Goal: Task Accomplishment & Management: Manage account settings

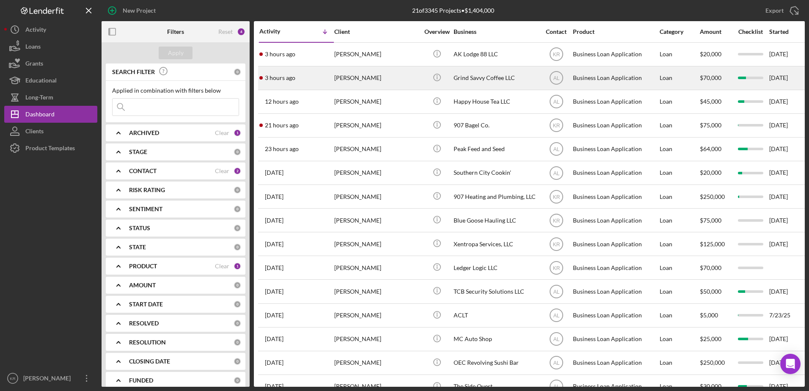
click at [349, 82] on div "[PERSON_NAME]" at bounding box center [376, 78] width 85 height 22
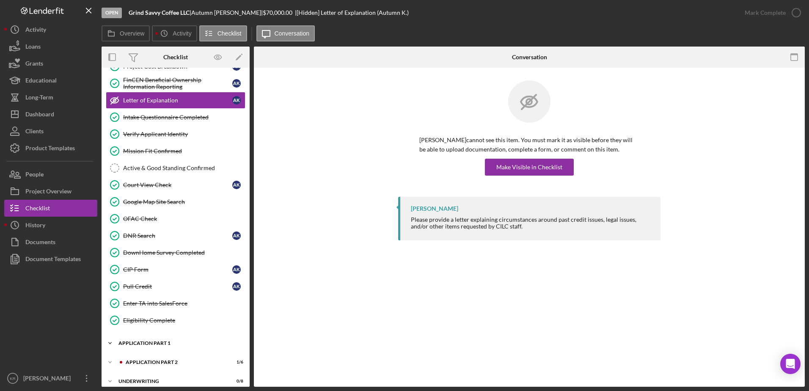
scroll to position [198, 0]
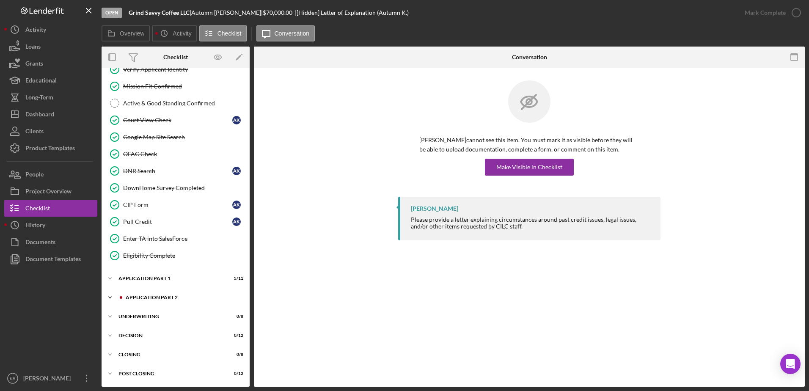
click at [175, 294] on div "Icon/Expander Application Part 2 1 / 6" at bounding box center [176, 297] width 148 height 17
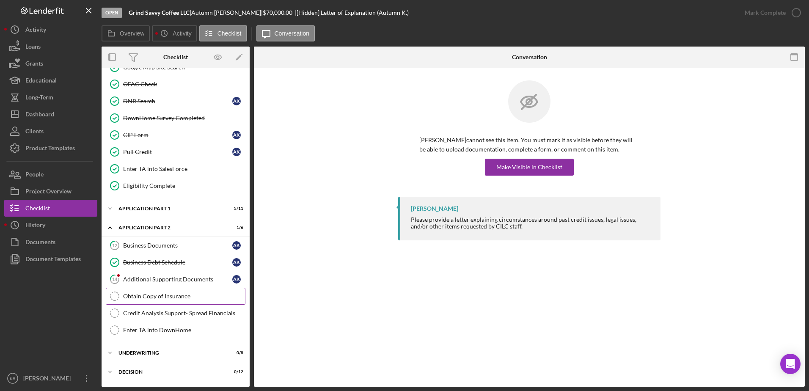
scroll to position [282, 0]
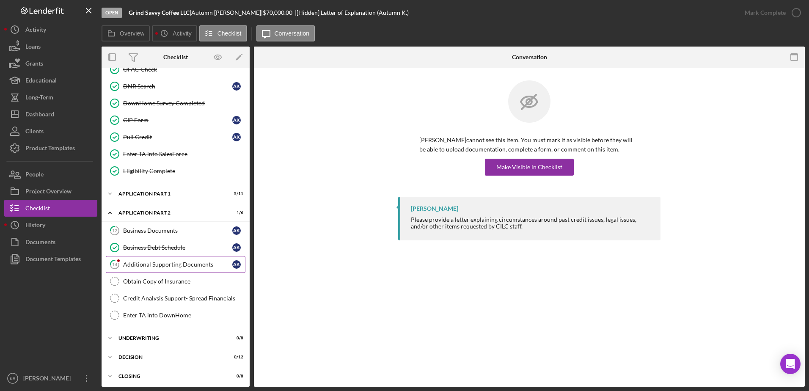
click at [193, 258] on link "14 Additional Supporting Documents A K" at bounding box center [176, 264] width 140 height 17
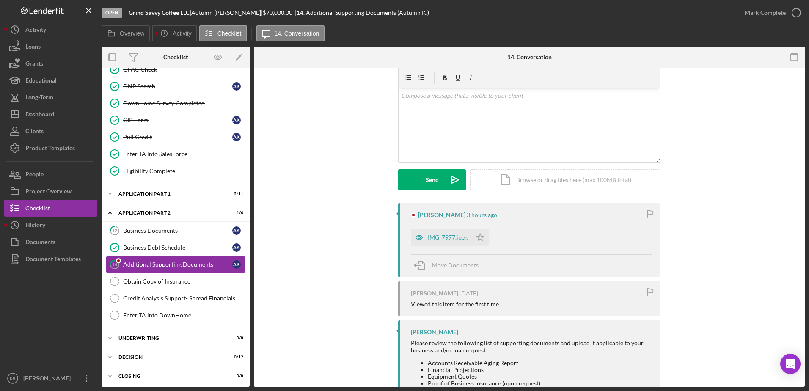
scroll to position [71, 0]
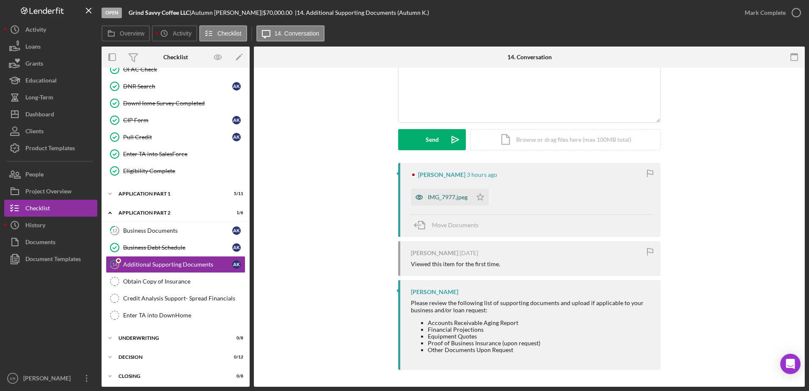
click at [436, 206] on div "IMG_7977.jpeg" at bounding box center [441, 197] width 61 height 17
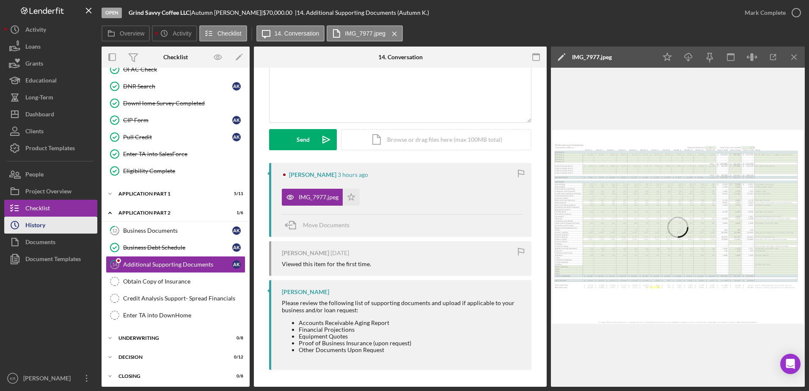
click at [43, 228] on div "History" at bounding box center [35, 226] width 20 height 19
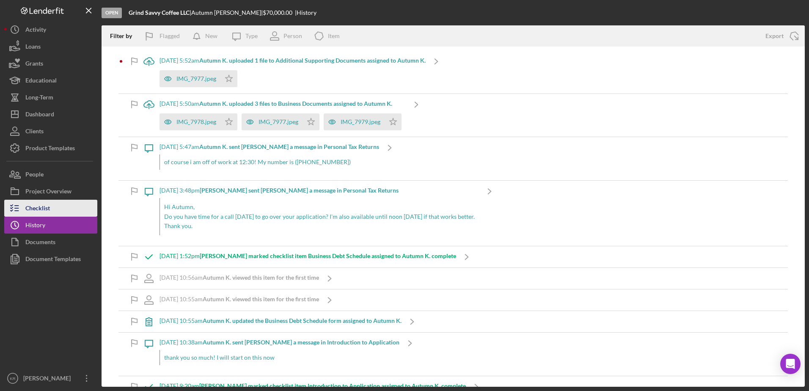
click at [27, 205] on div "Checklist" at bounding box center [37, 209] width 25 height 19
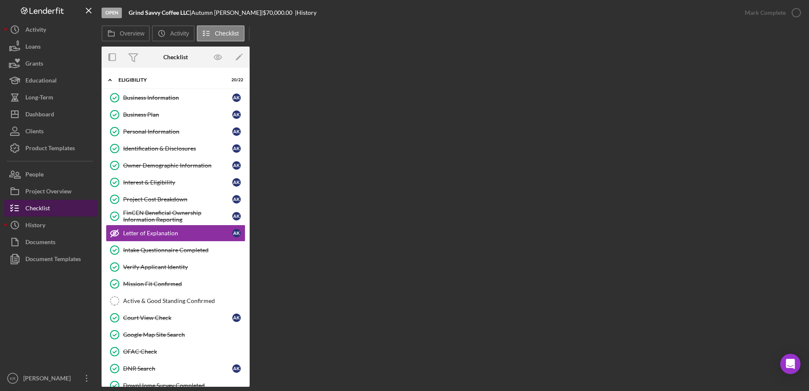
scroll to position [6, 0]
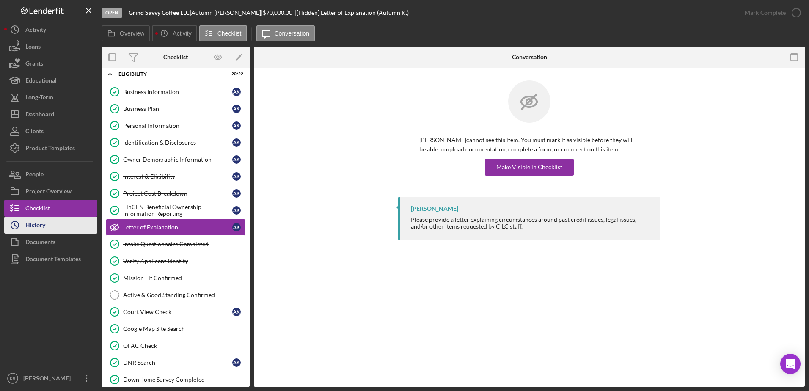
click at [27, 223] on div "History" at bounding box center [35, 226] width 20 height 19
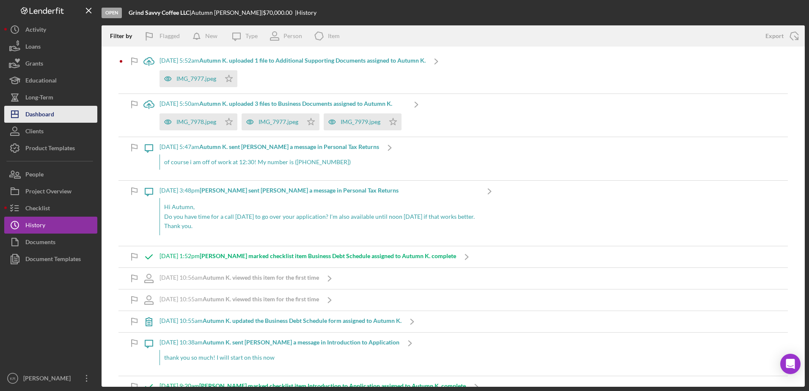
click at [57, 112] on button "Icon/Dashboard Dashboard" at bounding box center [50, 114] width 93 height 17
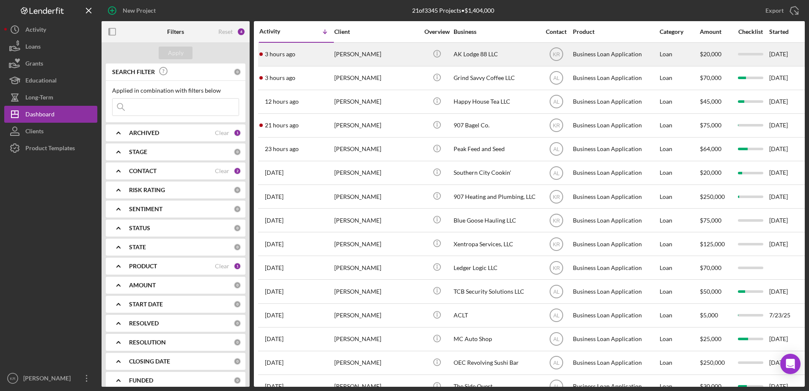
click at [359, 52] on div "[PERSON_NAME]" at bounding box center [376, 54] width 85 height 22
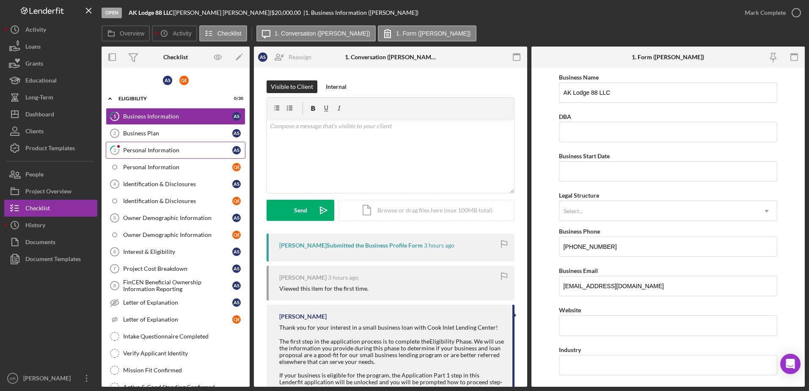
click at [184, 145] on link "3 Personal Information A S" at bounding box center [176, 150] width 140 height 17
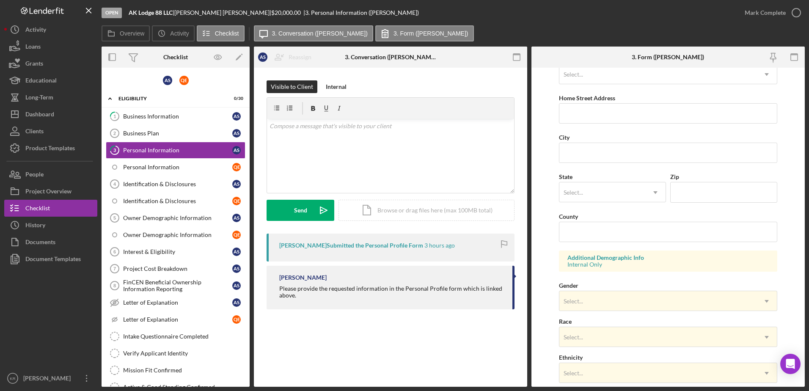
scroll to position [169, 0]
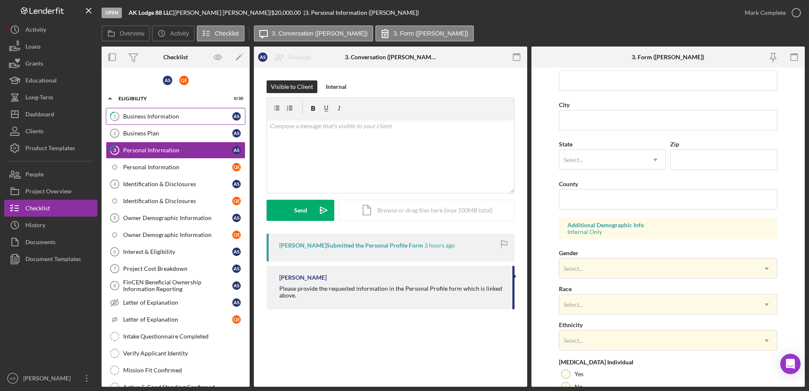
click at [198, 118] on div "Business Information" at bounding box center [177, 116] width 109 height 7
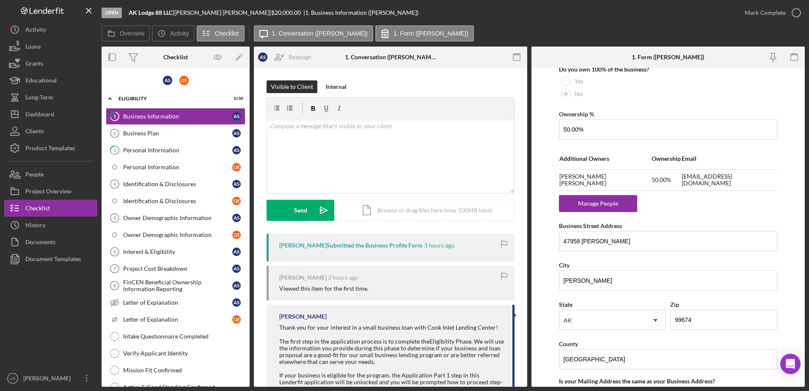
scroll to position [423, 0]
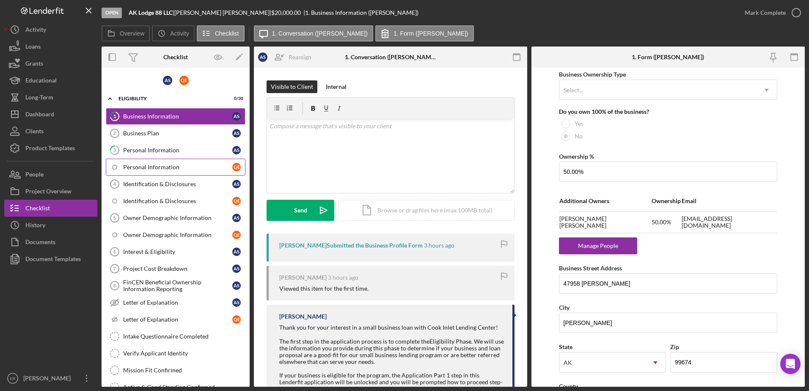
click at [138, 175] on link "Personal Information Q E" at bounding box center [176, 167] width 140 height 17
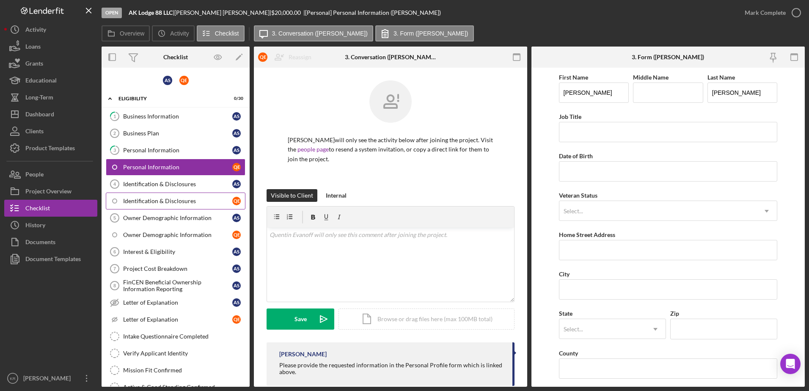
click at [138, 205] on link "Identification & Disclosures Q E" at bounding box center [176, 200] width 140 height 17
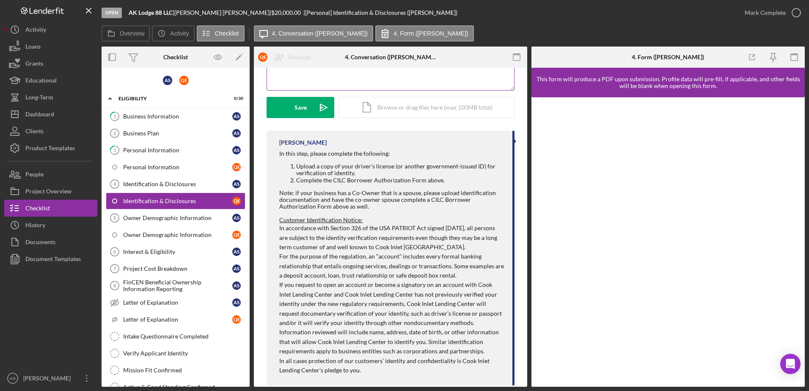
scroll to position [227, 0]
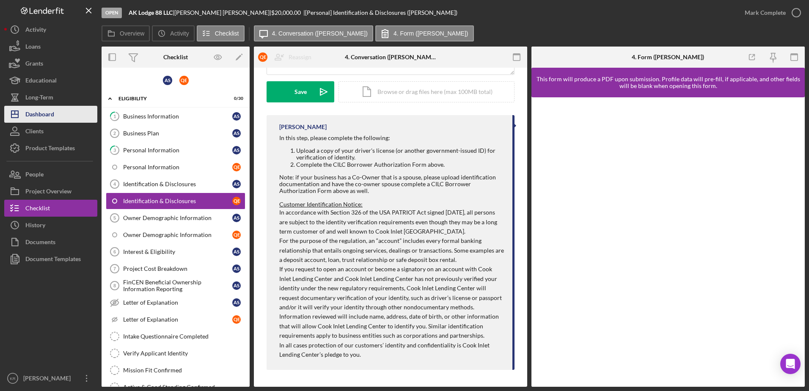
click at [29, 111] on div "Dashboard" at bounding box center [39, 115] width 29 height 19
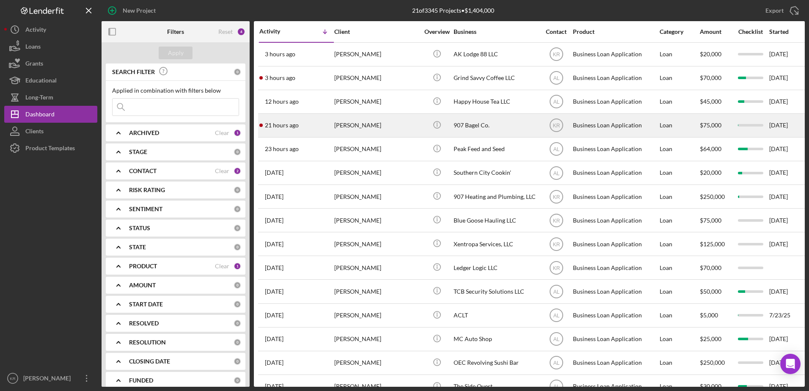
click at [398, 129] on div "[PERSON_NAME]" at bounding box center [376, 125] width 85 height 22
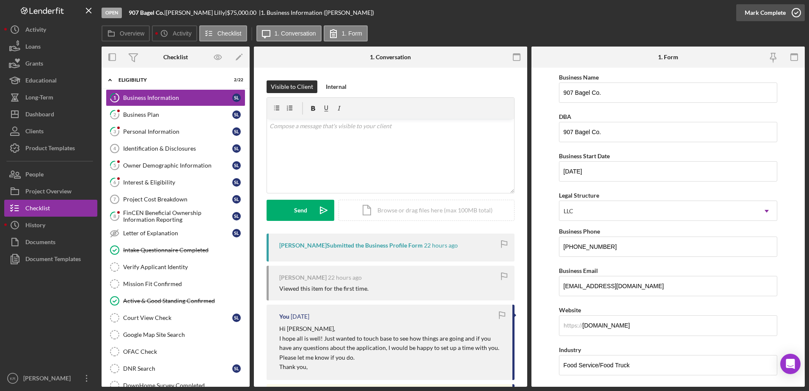
click at [776, 14] on div "Mark Complete" at bounding box center [764, 12] width 41 height 17
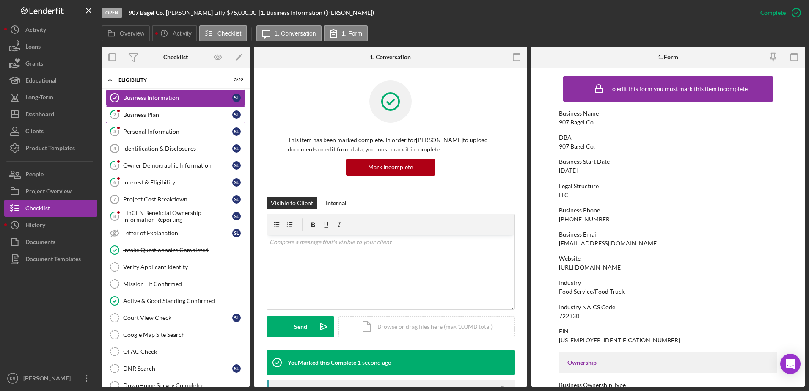
click at [191, 112] on div "Business Plan" at bounding box center [177, 114] width 109 height 7
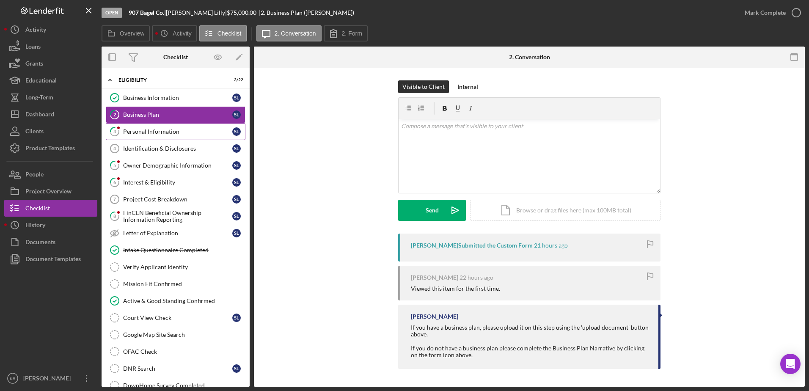
click at [156, 132] on div "Personal Information" at bounding box center [177, 131] width 109 height 7
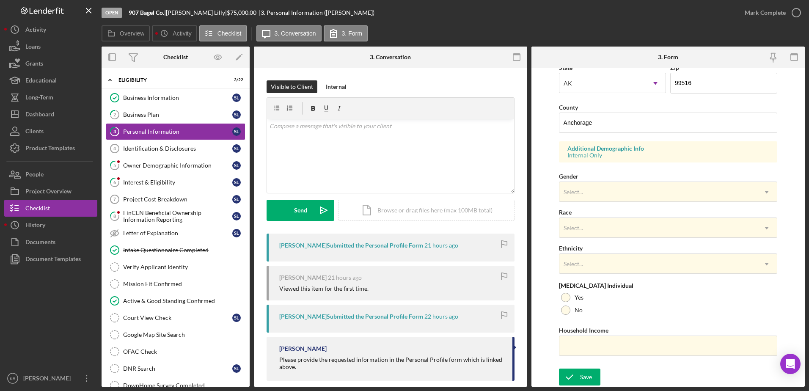
scroll to position [77, 0]
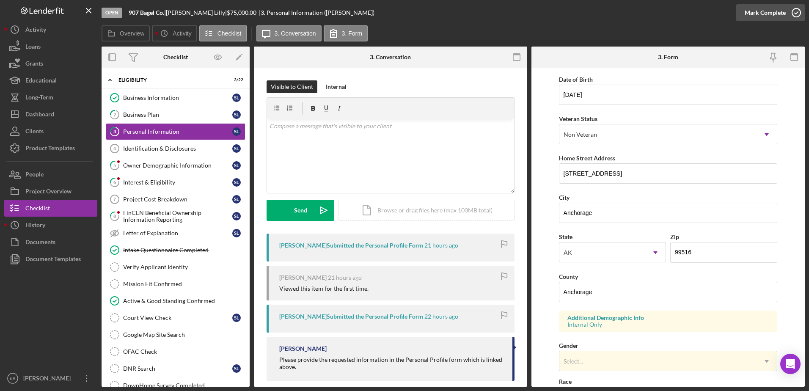
click at [771, 10] on div "Mark Complete" at bounding box center [764, 12] width 41 height 17
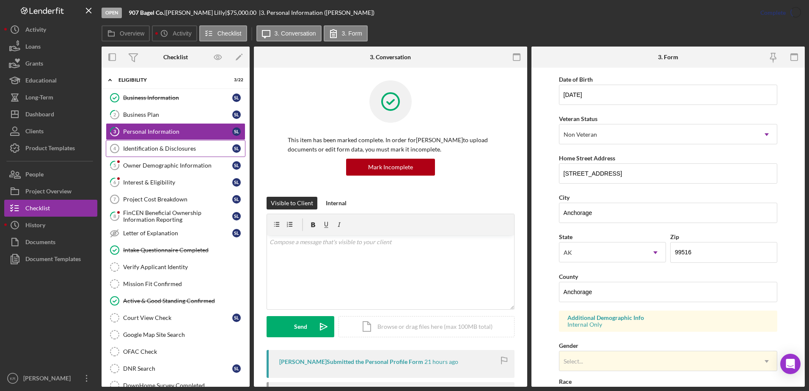
click at [142, 151] on div "Identification & Disclosures" at bounding box center [177, 148] width 109 height 7
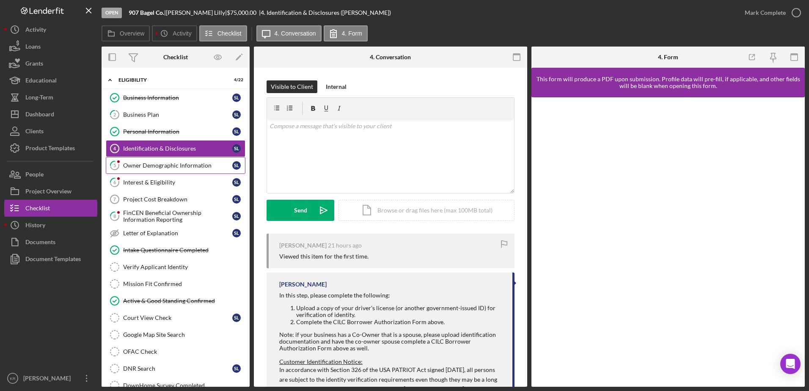
click at [177, 160] on link "5 Owner Demographic Information S L" at bounding box center [176, 165] width 140 height 17
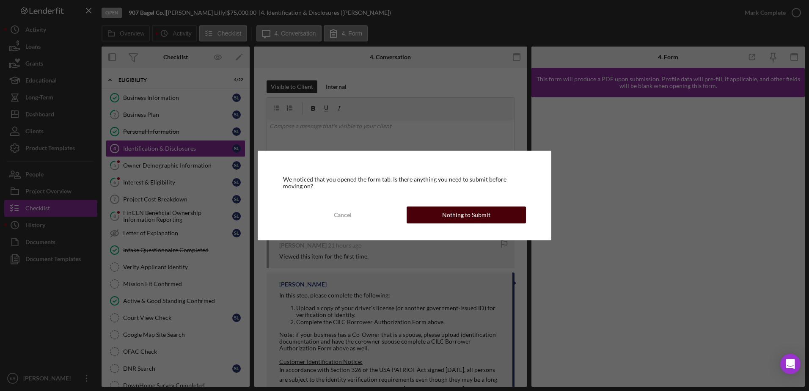
click at [454, 221] on div "Nothing to Submit" at bounding box center [466, 214] width 48 height 17
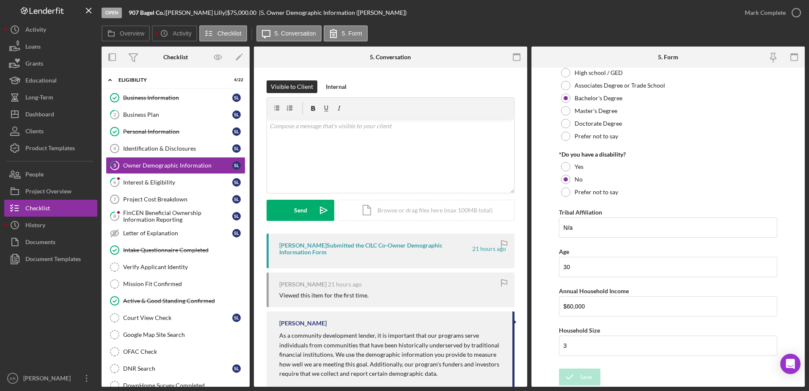
scroll to position [160, 0]
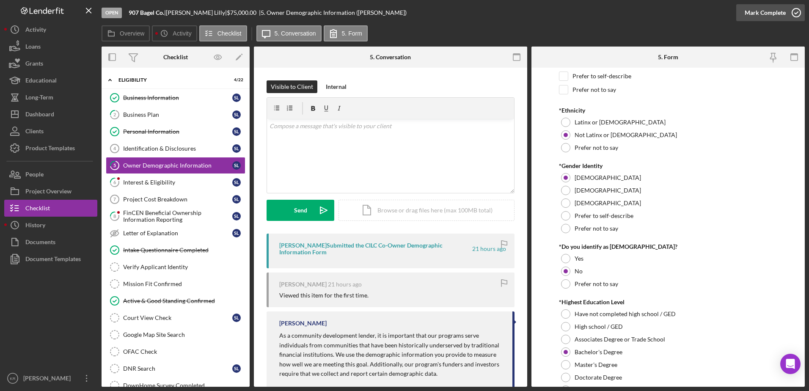
click at [736, 8] on div "Mark Complete" at bounding box center [770, 12] width 69 height 25
click at [747, 15] on div "Mark Complete" at bounding box center [764, 12] width 41 height 17
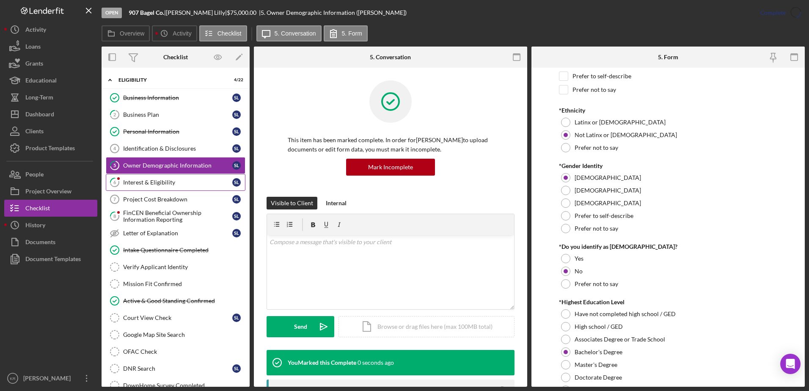
click at [165, 183] on div "Interest & Eligibility" at bounding box center [177, 182] width 109 height 7
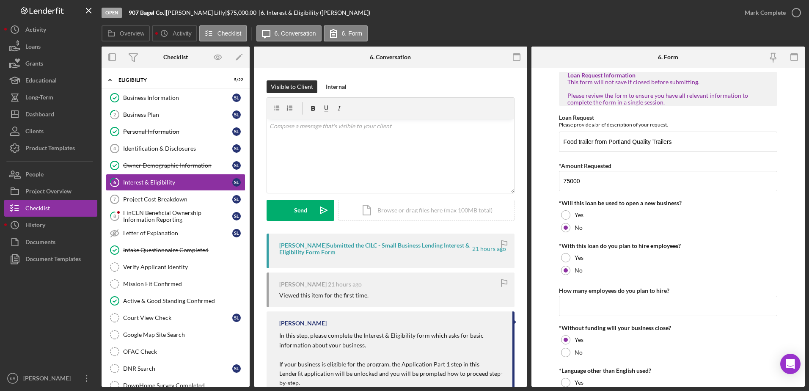
click at [772, 3] on div "Mark Complete" at bounding box center [770, 12] width 69 height 25
click at [768, 14] on div "Mark Complete" at bounding box center [764, 12] width 41 height 17
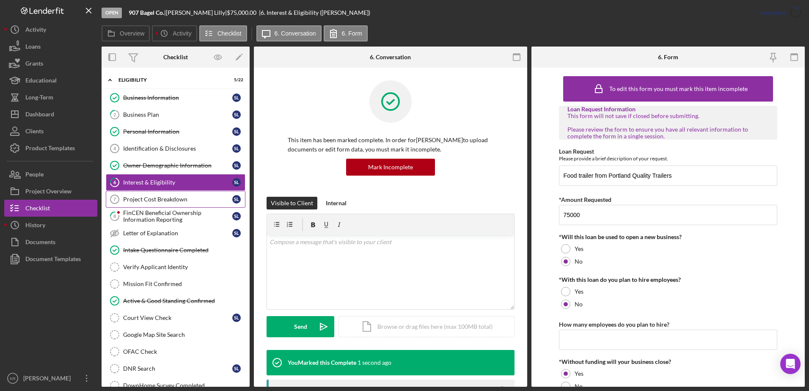
click at [172, 205] on link "Project Cost Breakdown 7 Project Cost Breakdown S L" at bounding box center [176, 199] width 140 height 17
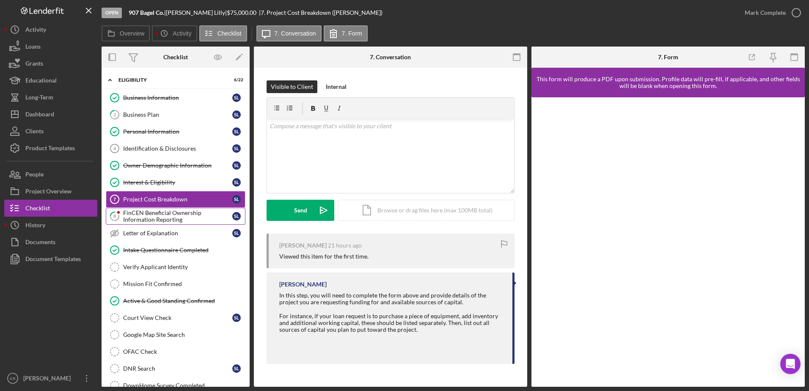
click at [190, 217] on div "FinCEN Beneficial Ownership Information Reporting" at bounding box center [177, 216] width 109 height 14
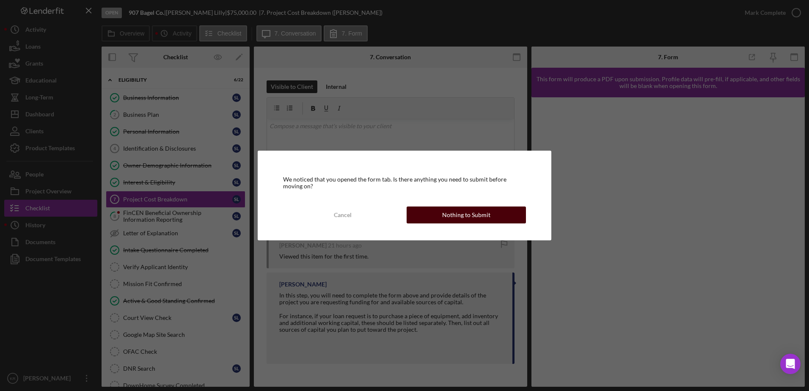
click at [475, 218] on div "Nothing to Submit" at bounding box center [466, 214] width 48 height 17
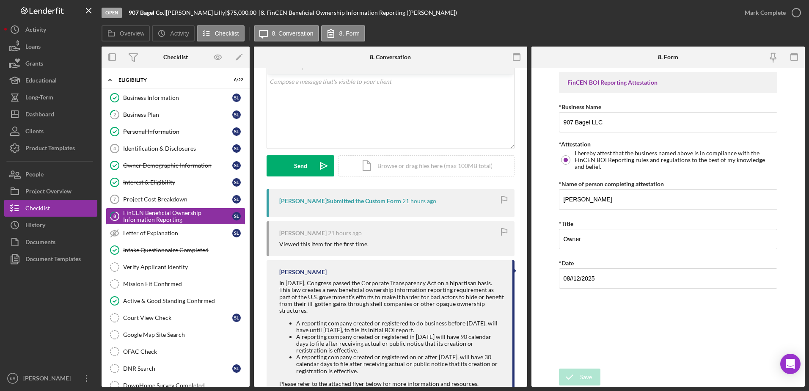
scroll to position [87, 0]
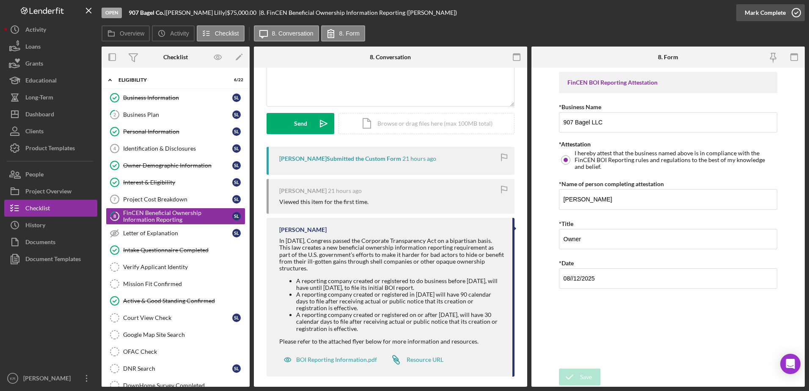
click at [766, 11] on div "Mark Complete" at bounding box center [764, 12] width 41 height 17
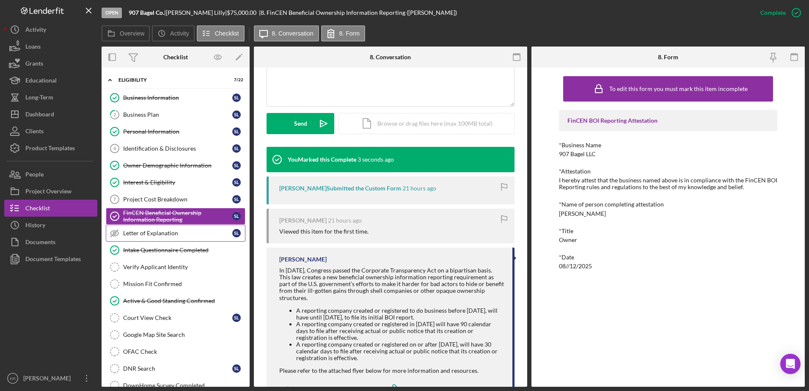
click at [165, 236] on div "Letter of Explanation" at bounding box center [177, 233] width 109 height 7
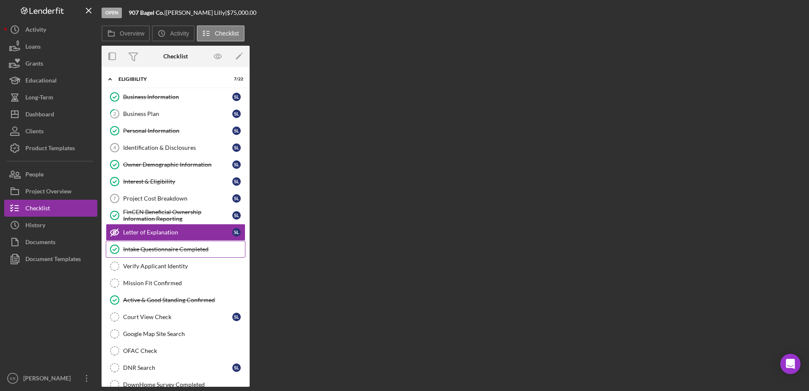
click at [166, 247] on div "Intake Questionnaire Completed" at bounding box center [184, 249] width 122 height 7
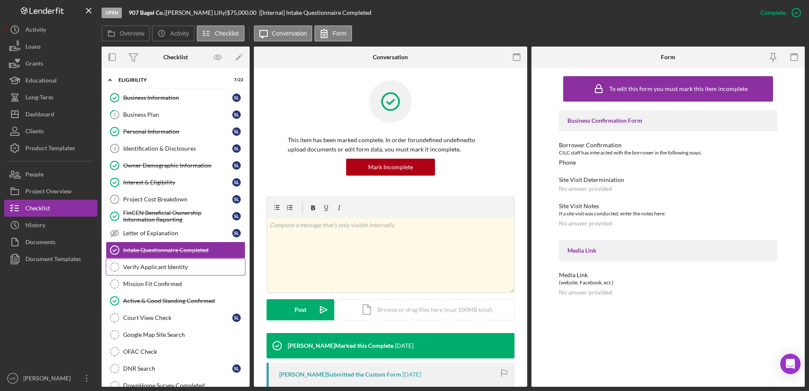
click at [160, 268] on div "Verify Applicant Identity" at bounding box center [184, 267] width 122 height 7
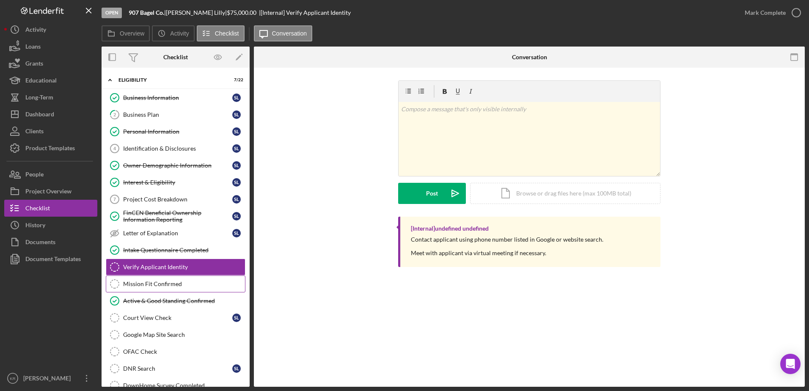
click at [178, 288] on link "Mission Fit Confirmed Mission Fit Confirmed" at bounding box center [176, 283] width 140 height 17
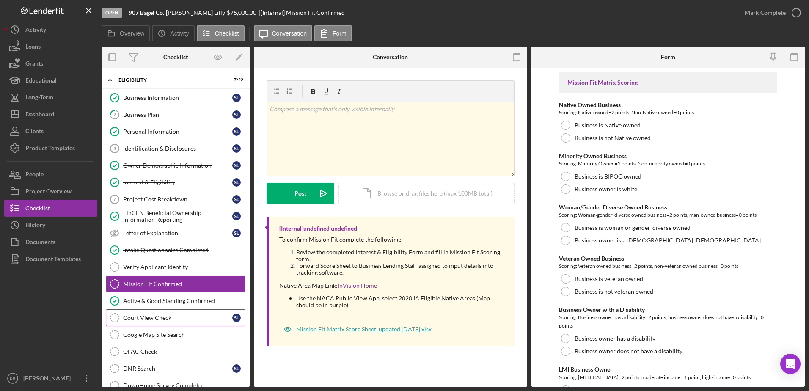
click at [142, 316] on div "Court View Check" at bounding box center [177, 317] width 109 height 7
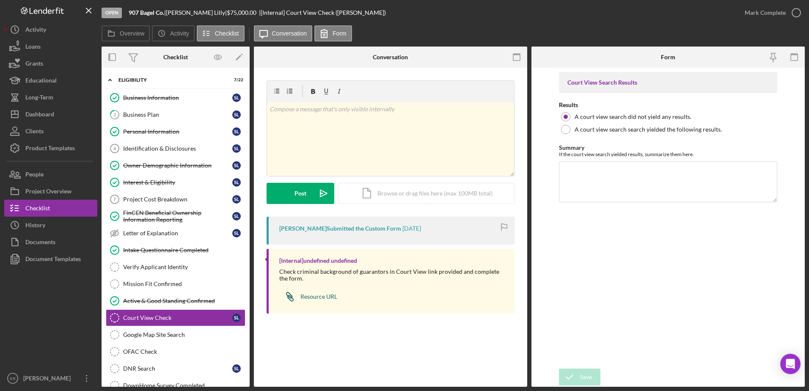
click at [328, 296] on div "Resource URL" at bounding box center [318, 296] width 37 height 7
drag, startPoint x: 128, startPoint y: 128, endPoint x: 144, endPoint y: 129, distance: 16.5
click at [128, 128] on div "Personal Information" at bounding box center [177, 131] width 109 height 7
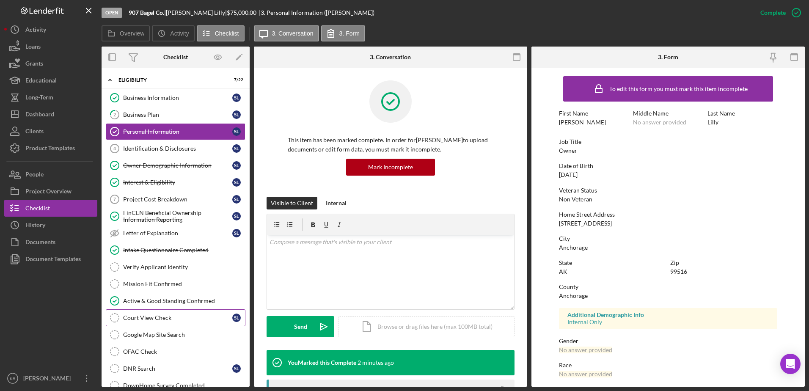
click at [147, 317] on div "Court View Check" at bounding box center [177, 317] width 109 height 7
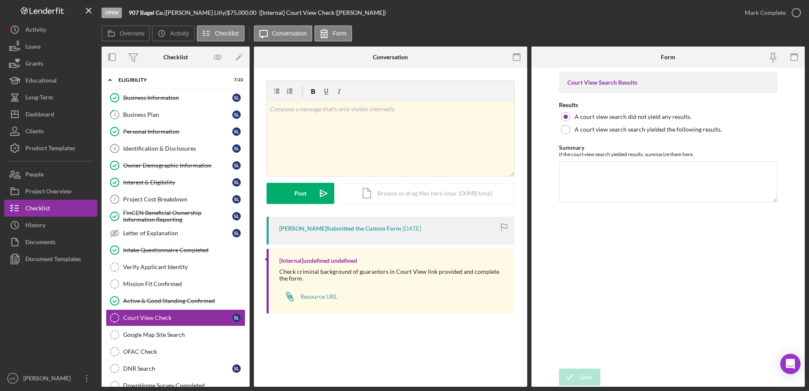
click at [447, 178] on form "v Color teal Color pink Remove color Add row above Add row below Add column bef…" at bounding box center [390, 142] width 248 height 124
click at [445, 189] on div "Icon/Document Browse or drag files here (max 100MB total) Tap to choose files o…" at bounding box center [426, 193] width 176 height 21
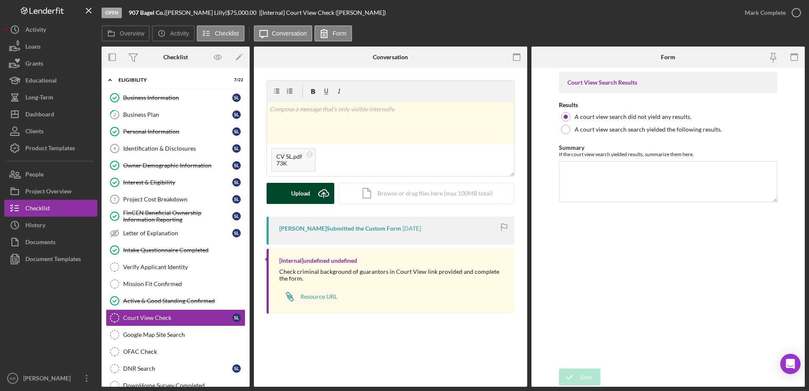
click at [327, 202] on icon "Icon/Upload" at bounding box center [323, 193] width 21 height 21
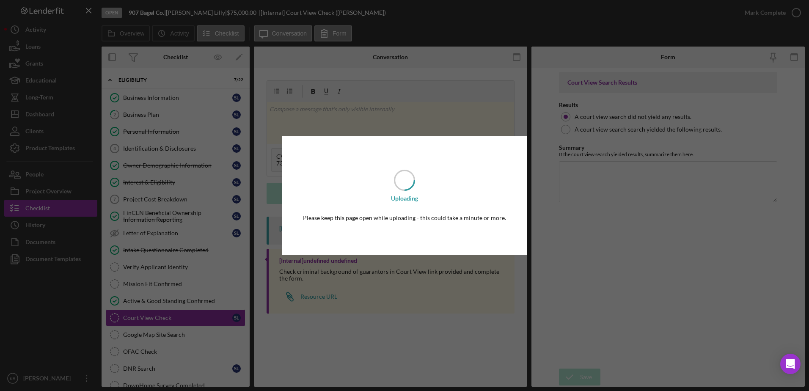
drag, startPoint x: 633, startPoint y: 126, endPoint x: 631, endPoint y: 134, distance: 7.8
click at [633, 127] on div "Uploading Please keep this page open while uploading - this could take a minute…" at bounding box center [404, 195] width 809 height 391
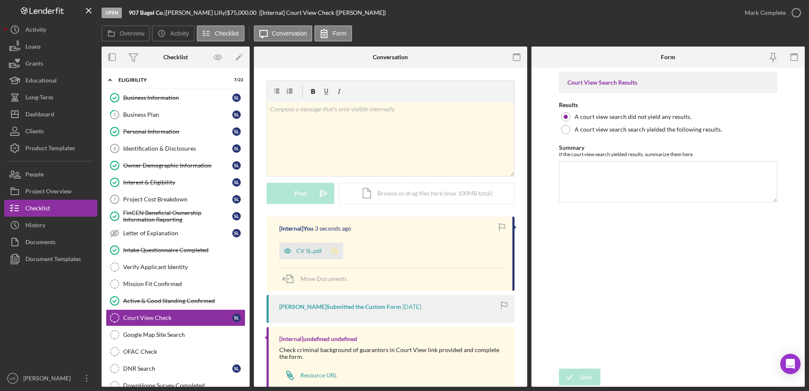
click at [335, 249] on polygon "button" at bounding box center [334, 250] width 7 height 7
click at [669, 181] on textarea "Summary" at bounding box center [668, 181] width 219 height 41
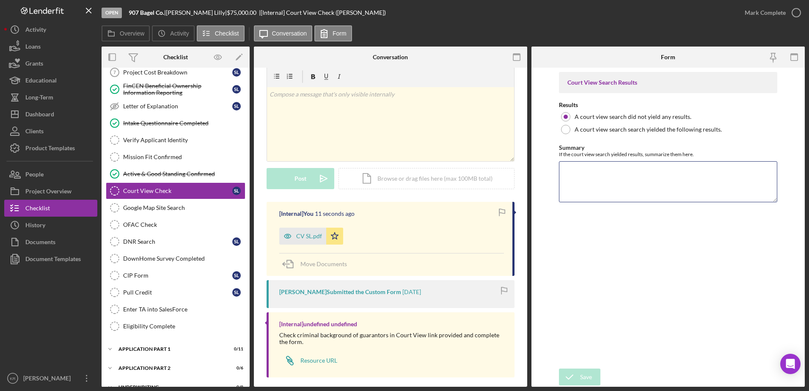
scroll to position [22, 0]
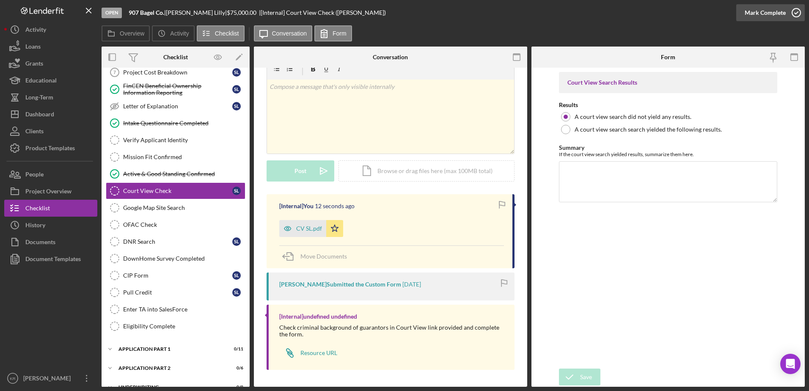
click at [746, 7] on div "Mark Complete" at bounding box center [764, 12] width 41 height 17
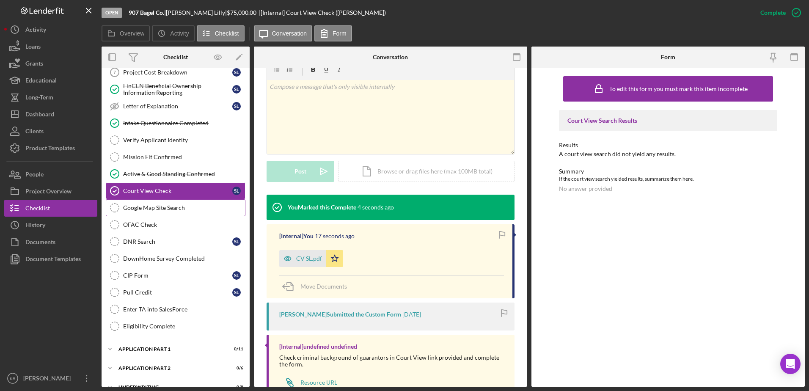
click at [126, 211] on div "Google Map Site Search" at bounding box center [184, 207] width 122 height 7
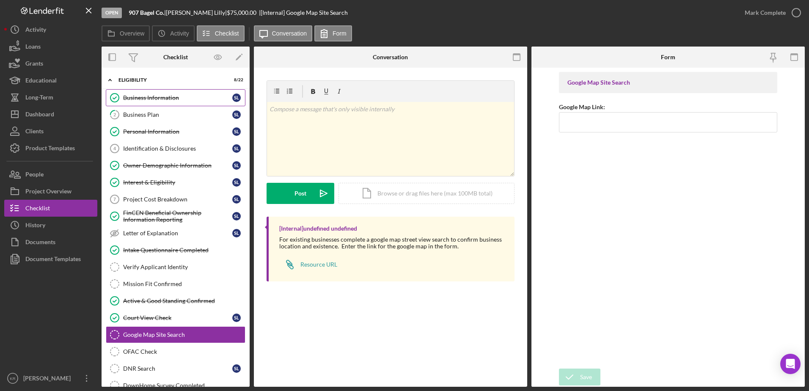
click at [155, 99] on div "Business Information" at bounding box center [177, 97] width 109 height 7
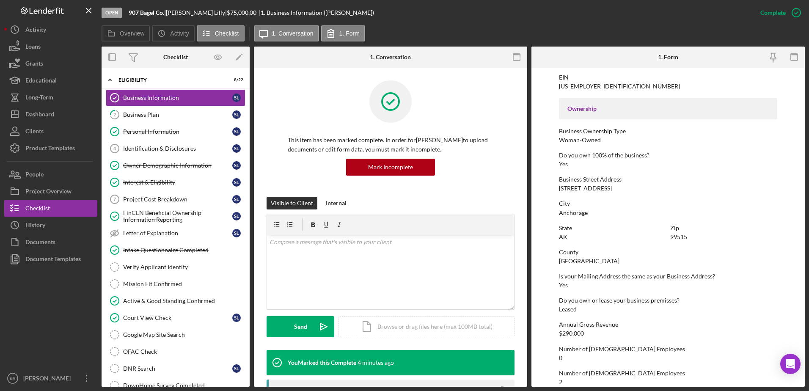
scroll to position [319, 0]
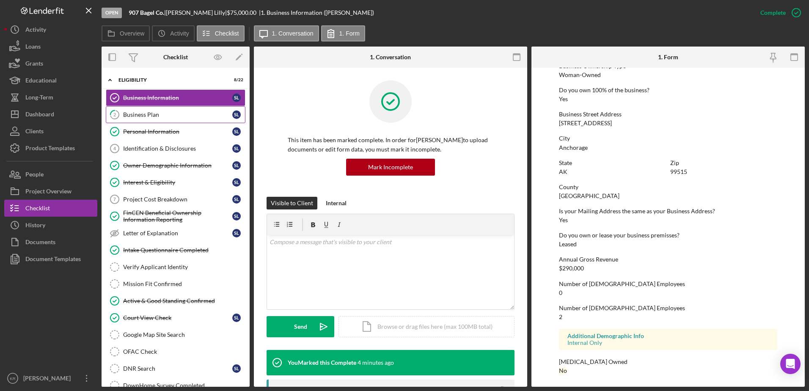
click at [190, 121] on link "2 Business Plan S L" at bounding box center [176, 114] width 140 height 17
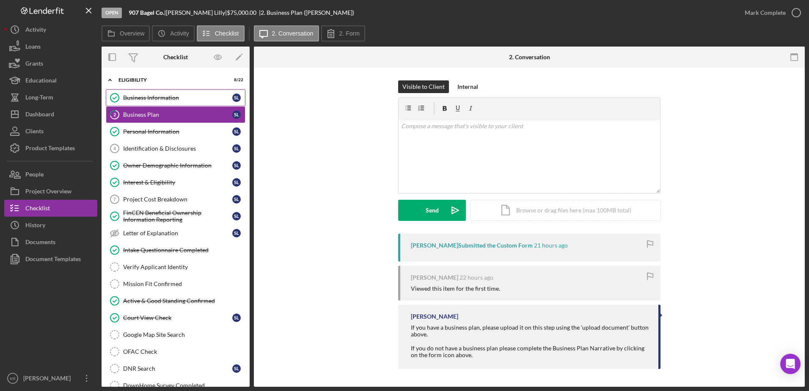
click at [176, 103] on link "Business Information Business Information S L" at bounding box center [176, 97] width 140 height 17
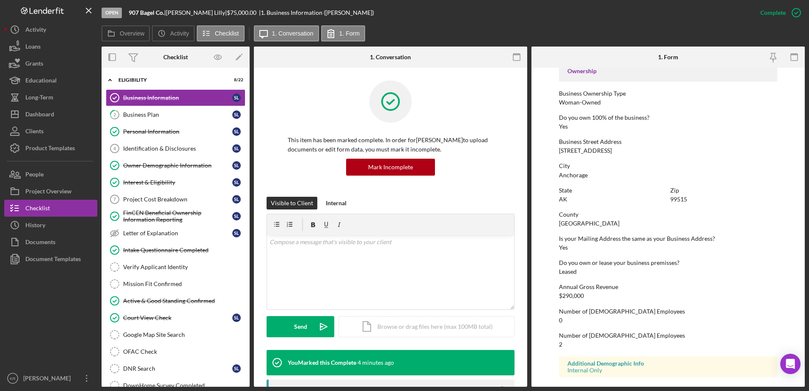
scroll to position [277, 0]
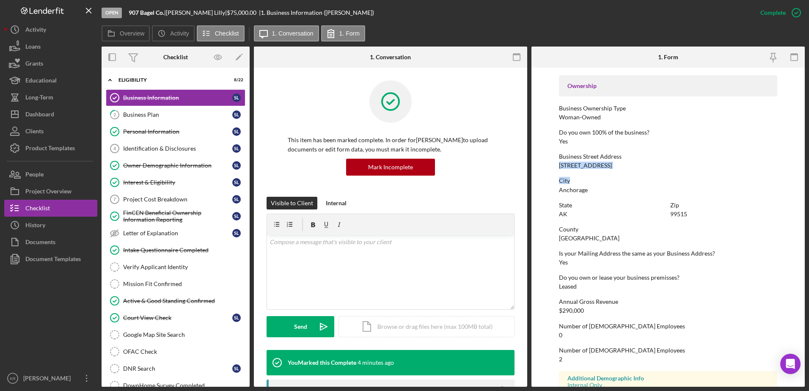
drag, startPoint x: 560, startPoint y: 164, endPoint x: 622, endPoint y: 169, distance: 62.4
click at [622, 169] on div "To edit this form you must mark this item incomplete Business Name 907 Bagel Co…" at bounding box center [668, 109] width 219 height 629
drag, startPoint x: 622, startPoint y: 169, endPoint x: 596, endPoint y: 168, distance: 26.3
click at [596, 168] on div "[STREET_ADDRESS]" at bounding box center [585, 165] width 53 height 7
drag, startPoint x: 604, startPoint y: 166, endPoint x: 556, endPoint y: 165, distance: 47.8
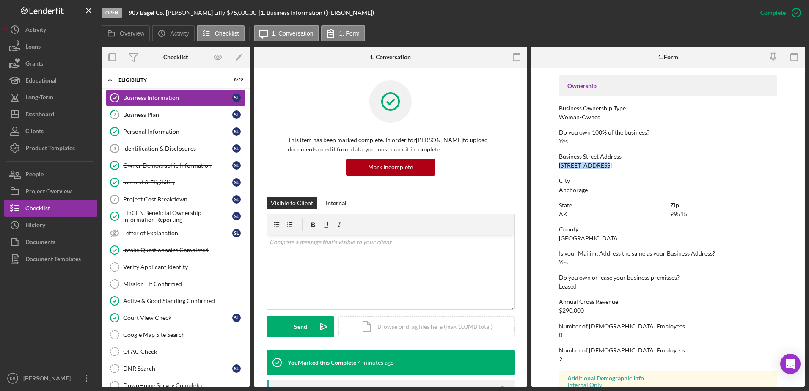
click at [556, 165] on form "To edit this form you must mark this item incomplete Business Name 907 Bagel Co…" at bounding box center [667, 227] width 273 height 319
drag, startPoint x: 556, startPoint y: 165, endPoint x: 562, endPoint y: 162, distance: 7.2
copy div "[STREET_ADDRESS]"
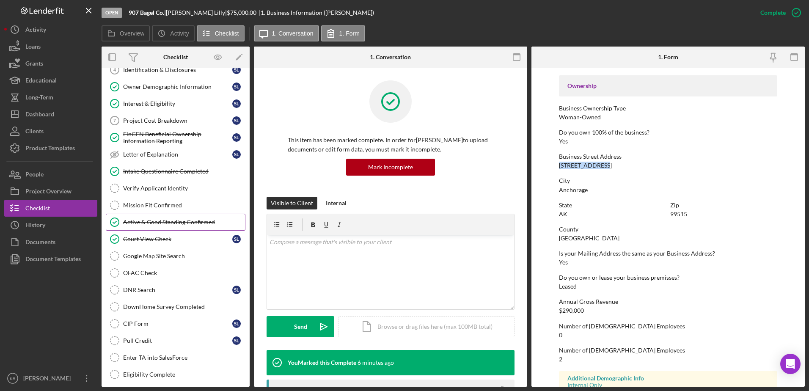
scroll to position [198, 0]
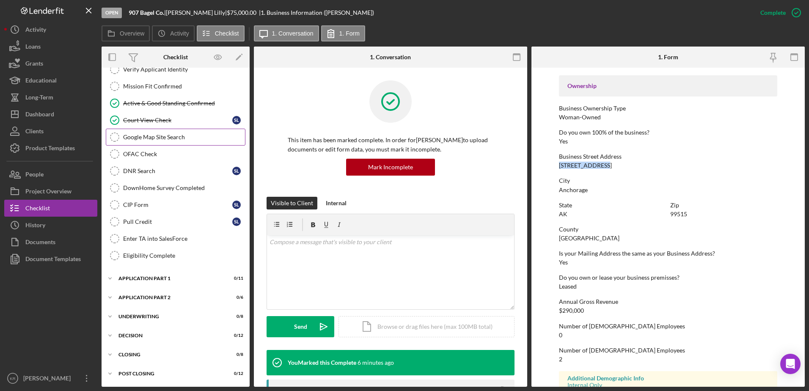
click at [135, 139] on div "Google Map Site Search" at bounding box center [184, 137] width 122 height 7
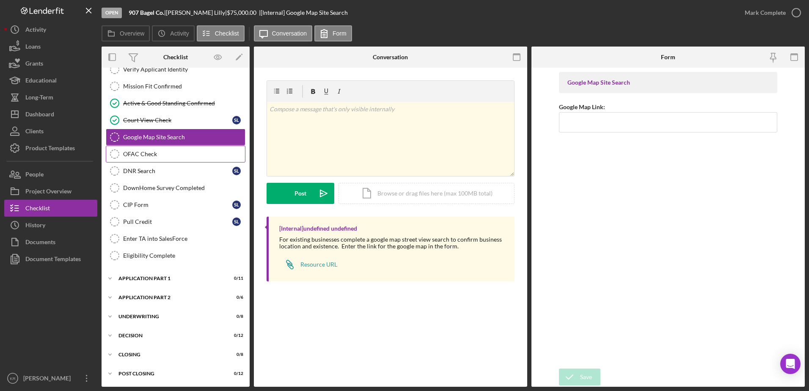
click at [157, 157] on div "OFAC Check" at bounding box center [184, 154] width 122 height 7
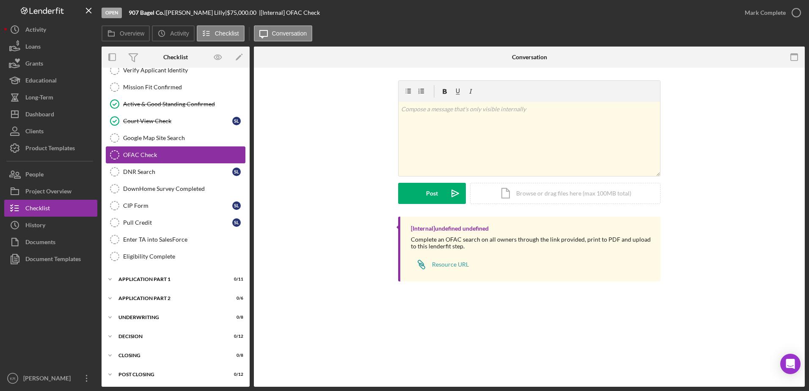
scroll to position [198, 0]
click at [433, 265] on div "Resource URL" at bounding box center [450, 264] width 37 height 7
click at [338, 304] on div "OFAC Check OFAC Check v Color teal Color pink Remove color Add row above Add ro…" at bounding box center [529, 227] width 551 height 319
click at [547, 201] on div "Icon/Document Browse or drag files here (max 100MB total) Tap to choose files o…" at bounding box center [565, 193] width 190 height 21
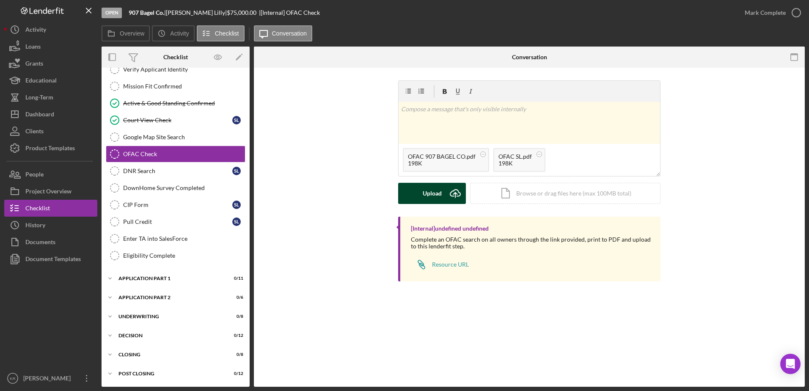
click at [434, 194] on div "Upload" at bounding box center [432, 193] width 19 height 21
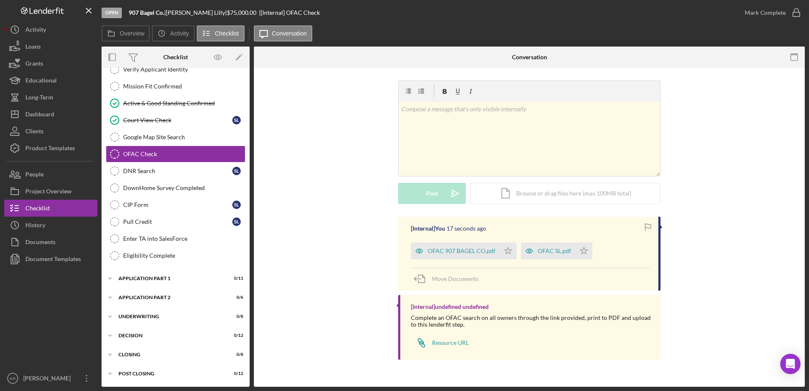
drag, startPoint x: 508, startPoint y: 245, endPoint x: 516, endPoint y: 246, distance: 8.9
click at [509, 246] on icon "Icon/Star" at bounding box center [508, 250] width 17 height 17
click at [586, 253] on icon "Icon/Star" at bounding box center [583, 250] width 17 height 17
click at [758, 6] on div "Mark Complete" at bounding box center [764, 12] width 41 height 17
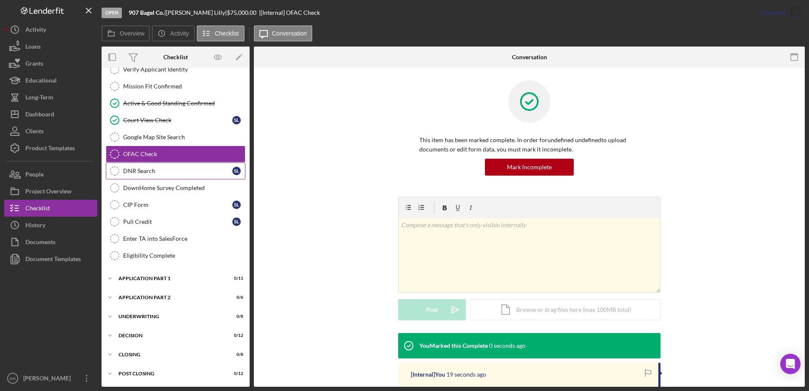
click at [168, 168] on div "DNR Search" at bounding box center [177, 171] width 109 height 7
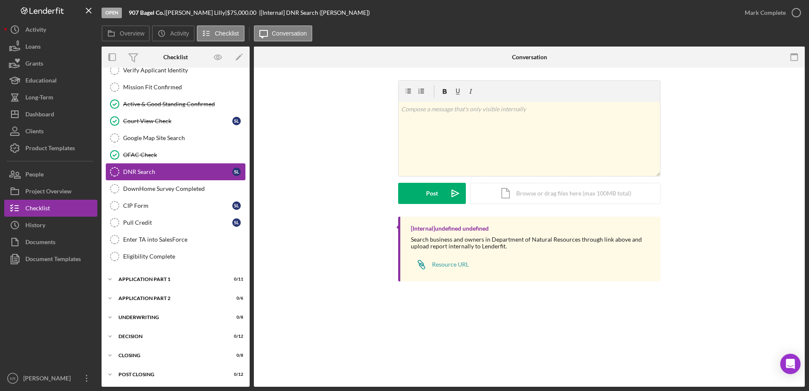
scroll to position [198, 0]
click at [526, 186] on div "Icon/Document Browse or drag files here (max 100MB total) Tap to choose files o…" at bounding box center [565, 193] width 190 height 21
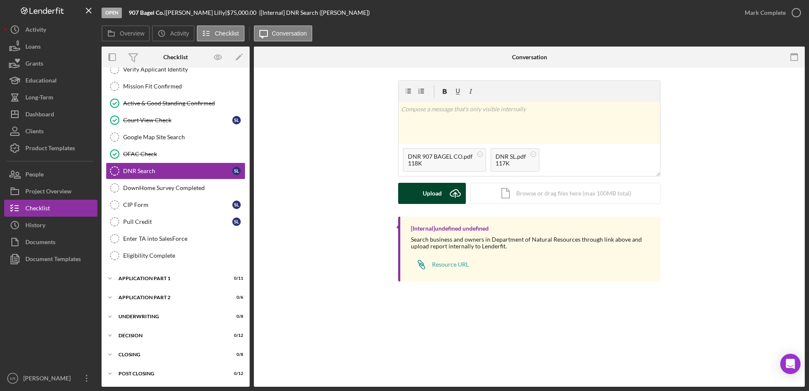
click at [431, 201] on div "Upload" at bounding box center [432, 193] width 19 height 21
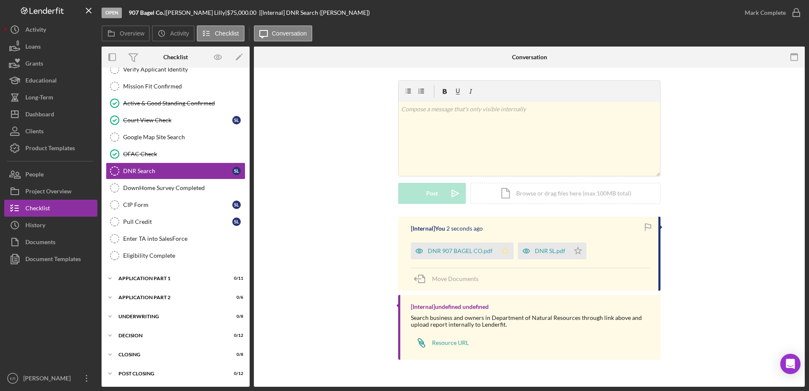
click at [502, 250] on icon "Icon/Star" at bounding box center [505, 250] width 17 height 17
click at [579, 254] on icon "Icon/Star" at bounding box center [577, 250] width 17 height 17
drag, startPoint x: 731, startPoint y: 19, endPoint x: 751, endPoint y: 14, distance: 20.7
click at [731, 19] on div "Open 907 Bagel Co. | [PERSON_NAME] | $75,000.00 | [Internal] DNR Search ([PERSO…" at bounding box center [419, 12] width 635 height 25
click at [751, 13] on div "Mark Complete" at bounding box center [764, 12] width 41 height 17
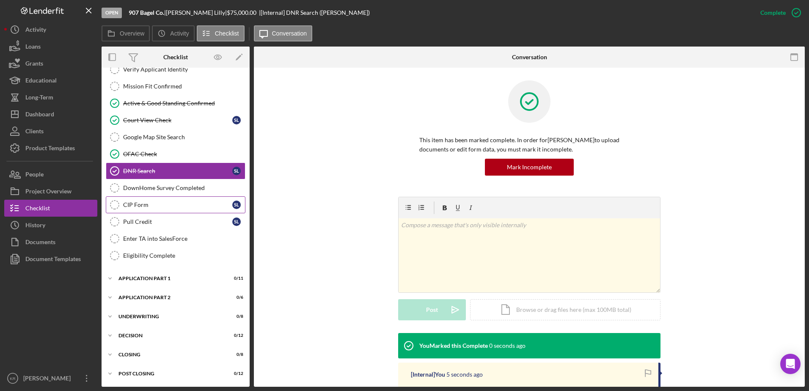
click at [170, 199] on link "CIP Form CIP Form S L" at bounding box center [176, 204] width 140 height 17
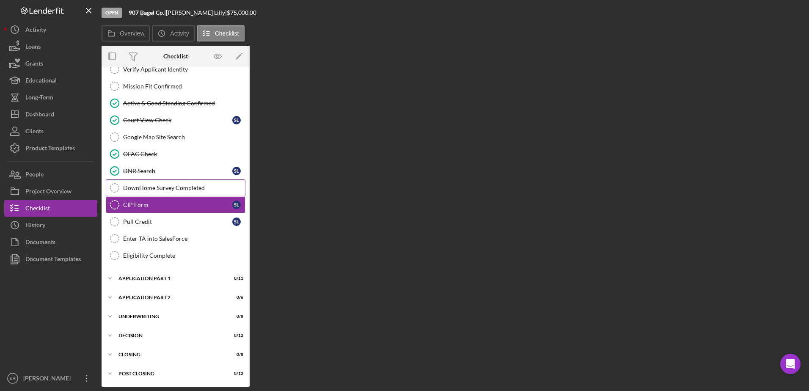
click at [176, 180] on link "DownHome Survey Completed DownHome Survey Completed" at bounding box center [176, 187] width 140 height 17
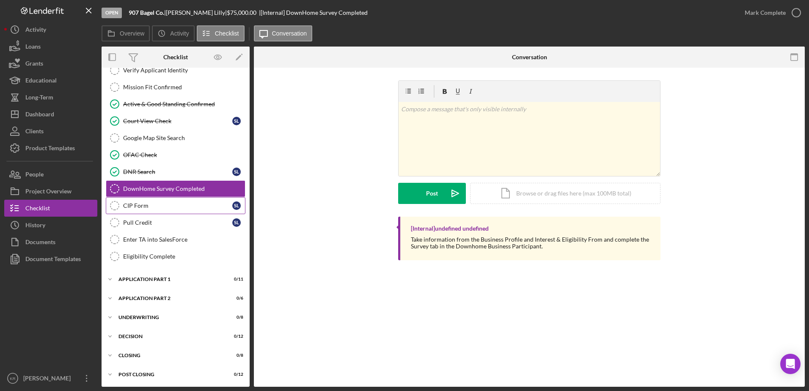
scroll to position [198, 0]
click at [156, 207] on div "CIP Form" at bounding box center [177, 204] width 109 height 7
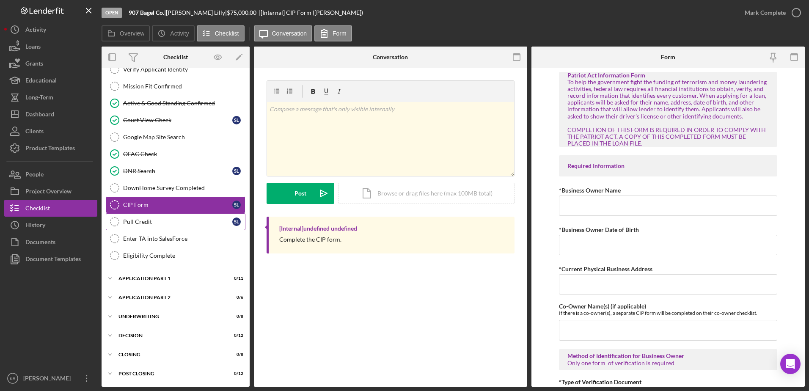
click at [144, 226] on link "Pull Credit Pull Credit S L" at bounding box center [176, 221] width 140 height 17
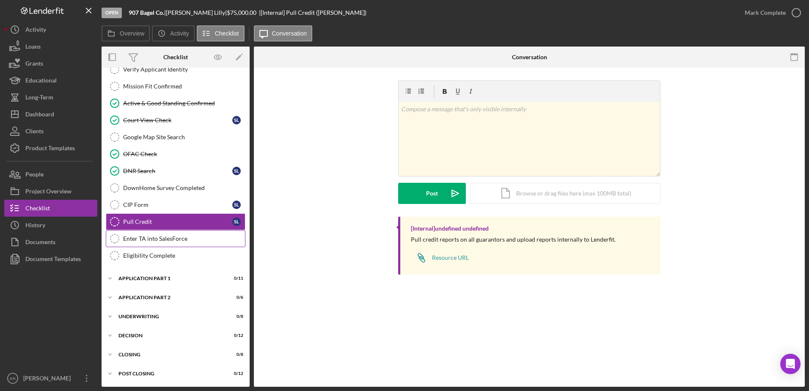
click at [144, 243] on link "Enter TA into SalesForce Enter TA into SalesForce" at bounding box center [176, 238] width 140 height 17
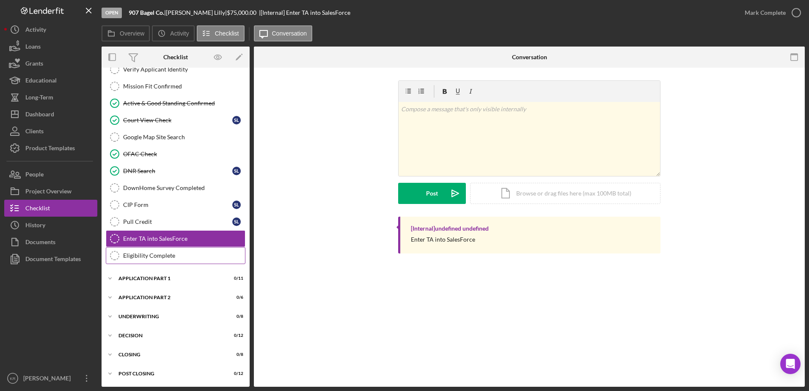
click at [146, 253] on div "Eligibility Complete" at bounding box center [184, 255] width 122 height 7
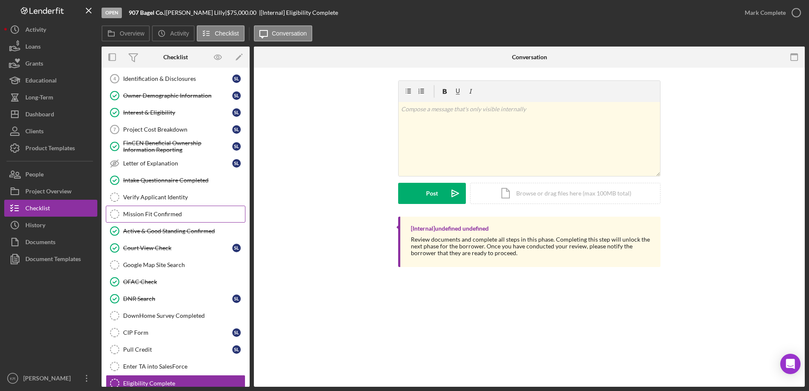
scroll to position [154, 0]
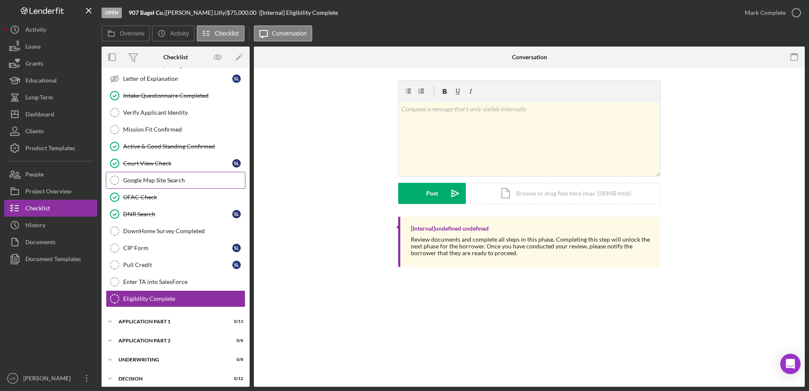
click at [173, 179] on div "Google Map Site Search" at bounding box center [184, 180] width 122 height 7
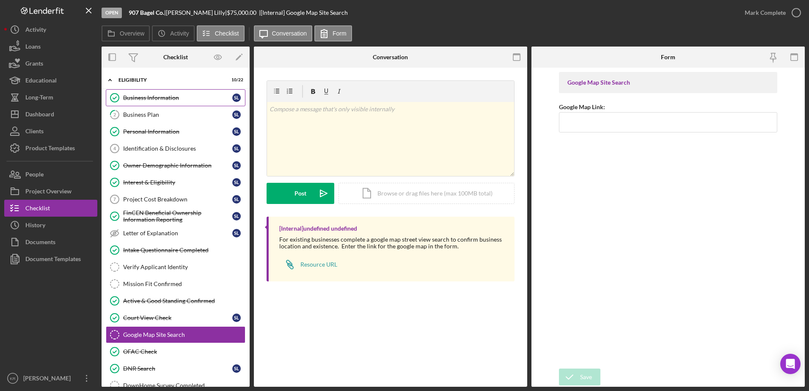
click at [167, 99] on div "Business Information" at bounding box center [177, 97] width 109 height 7
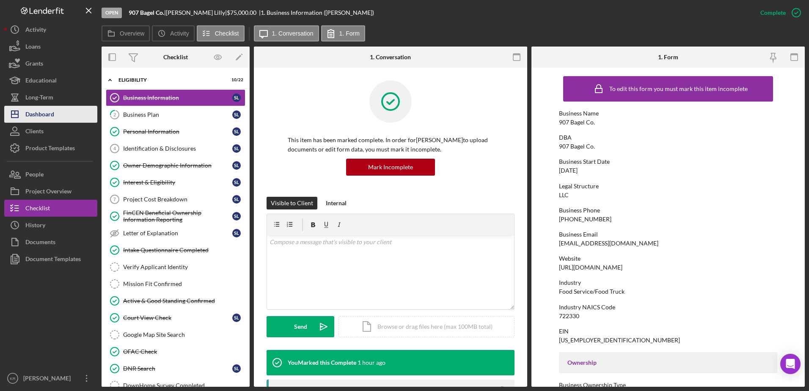
click at [33, 114] on div "Dashboard" at bounding box center [39, 115] width 29 height 19
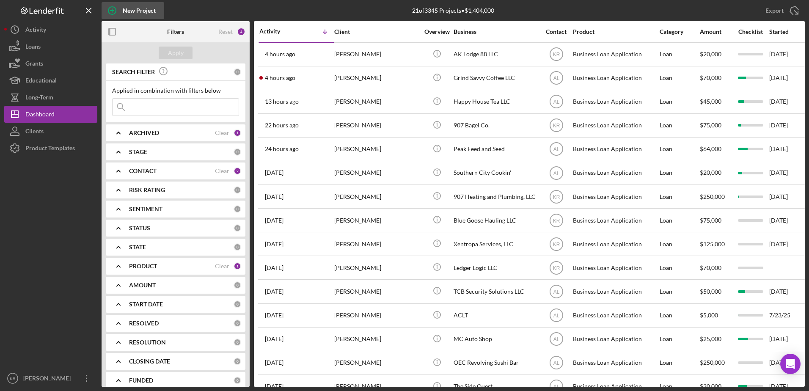
click at [157, 7] on button "New Project" at bounding box center [133, 10] width 63 height 17
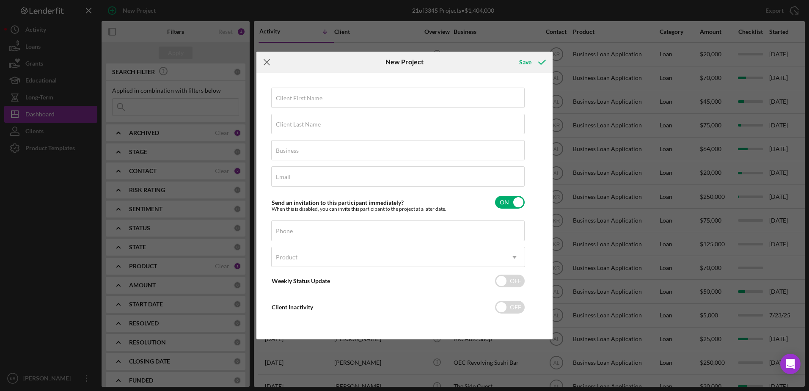
click at [261, 60] on icon "Icon/Menu Close" at bounding box center [266, 62] width 21 height 21
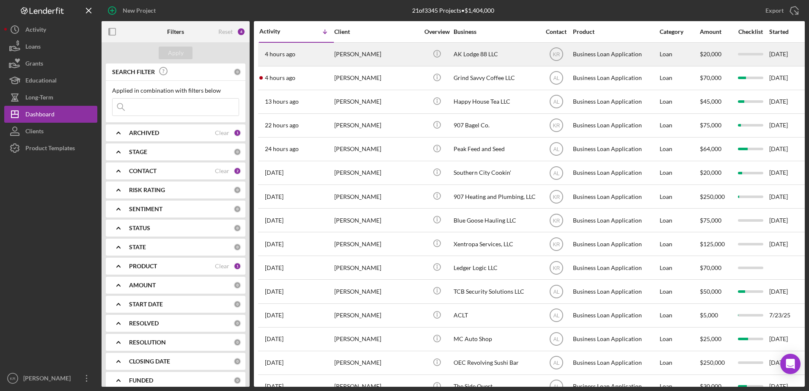
click at [337, 55] on div "[PERSON_NAME]" at bounding box center [376, 54] width 85 height 22
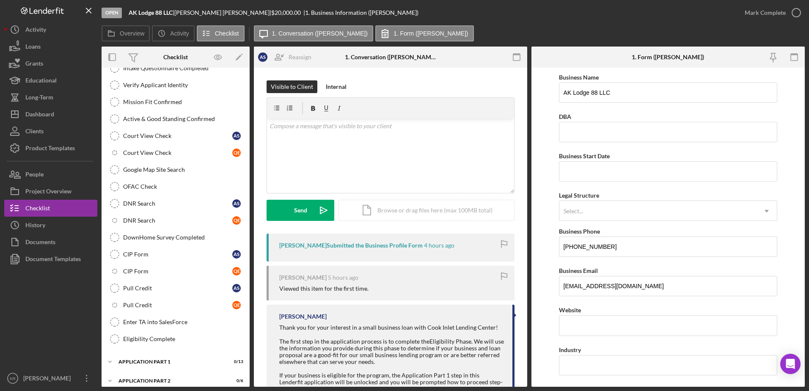
scroll to position [140, 0]
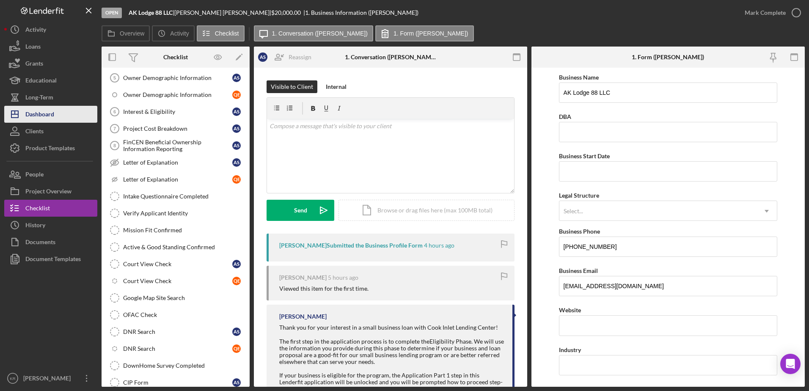
click at [38, 118] on div "Dashboard" at bounding box center [39, 115] width 29 height 19
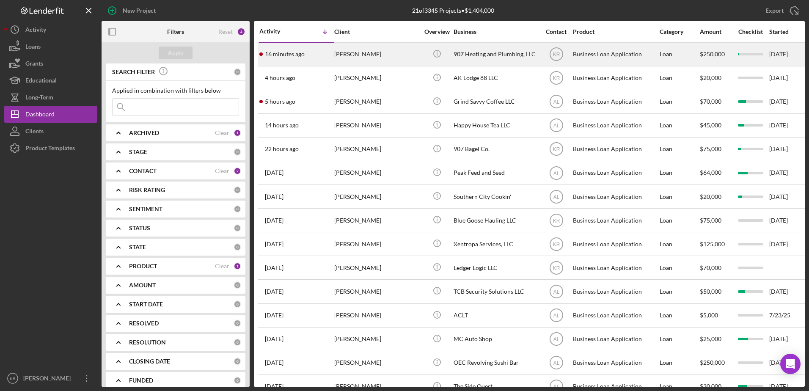
click at [357, 64] on div "[PERSON_NAME]" at bounding box center [376, 54] width 85 height 22
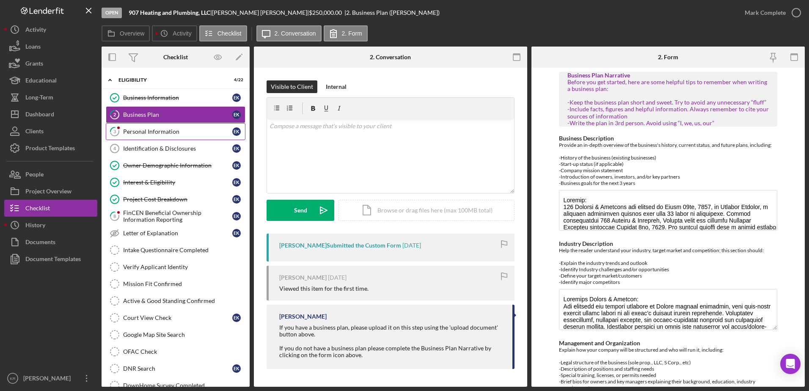
click at [190, 125] on link "3 Personal Information E K" at bounding box center [176, 131] width 140 height 17
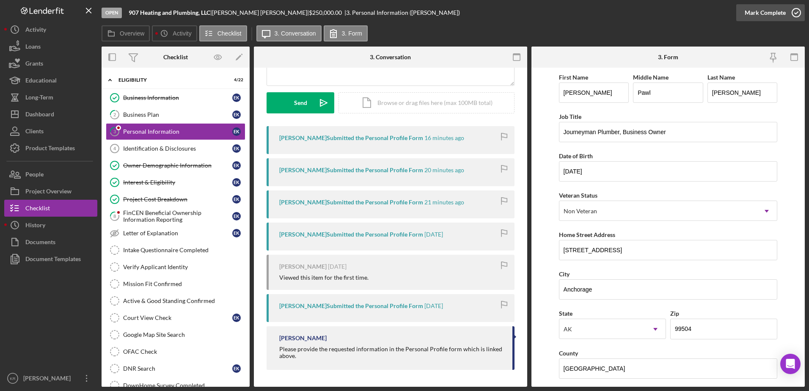
click at [772, 8] on div "Mark Complete" at bounding box center [764, 12] width 41 height 17
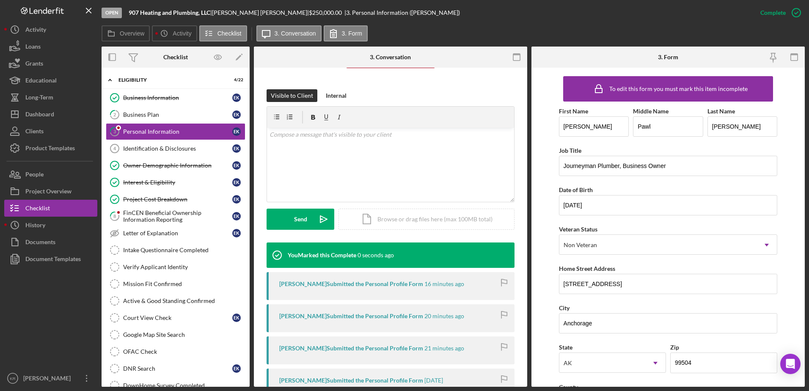
scroll to position [224, 0]
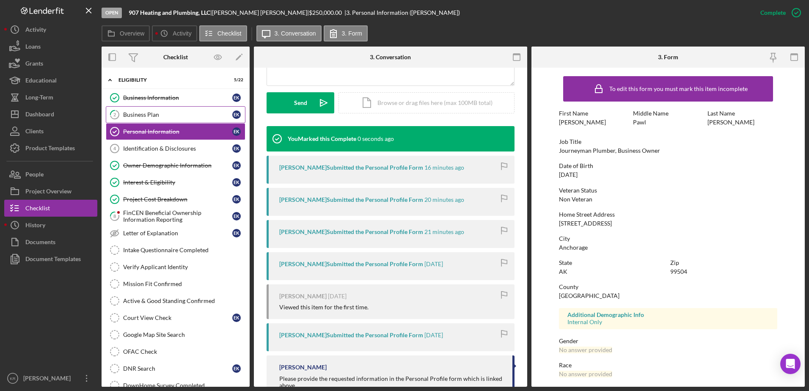
click at [157, 115] on div "Business Plan" at bounding box center [177, 114] width 109 height 7
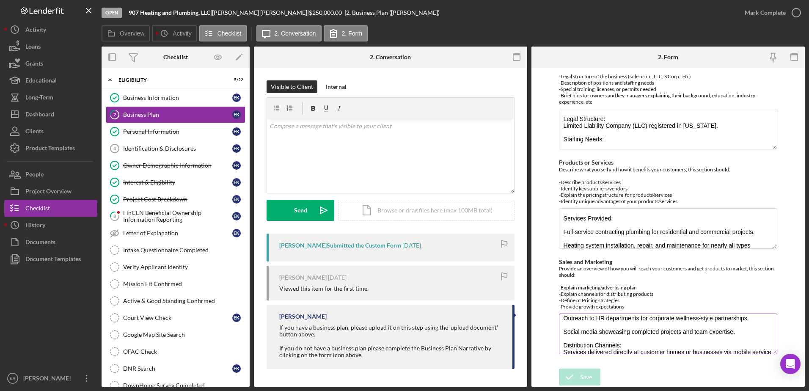
scroll to position [123, 0]
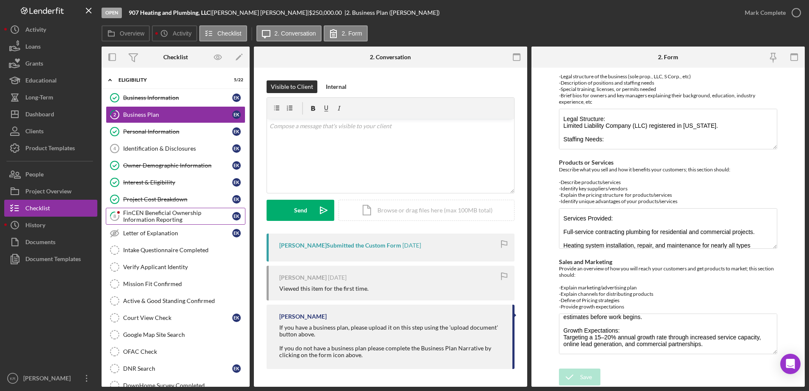
click at [131, 216] on div "FinCEN Beneficial Ownership Information Reporting" at bounding box center [177, 216] width 109 height 14
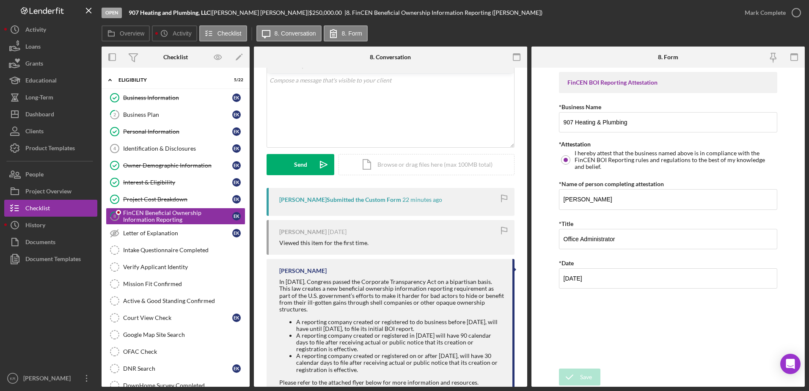
scroll to position [87, 0]
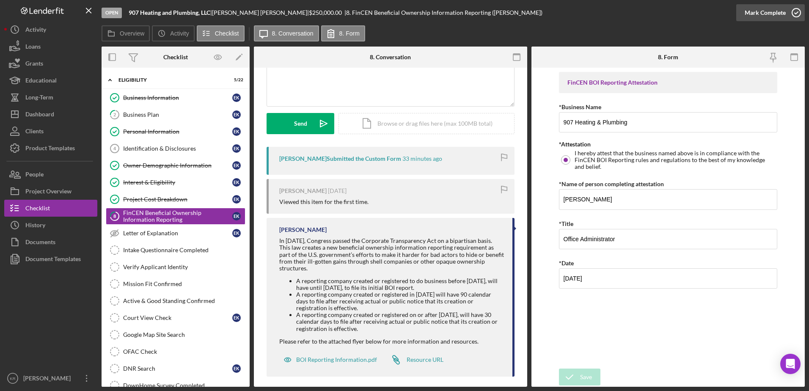
click at [774, 17] on div "Mark Complete" at bounding box center [764, 12] width 41 height 17
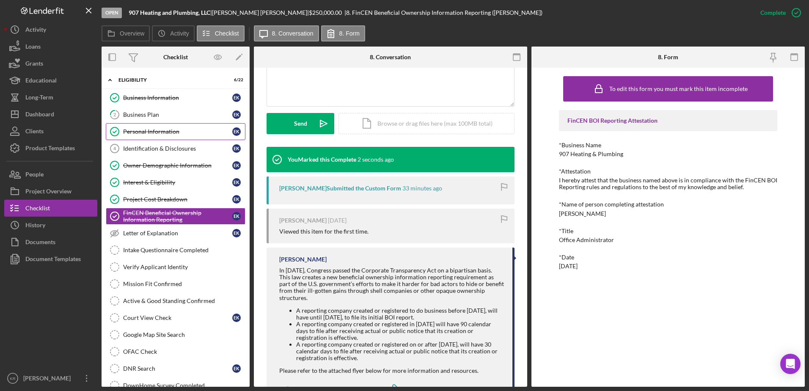
click at [151, 137] on link "Personal Information Personal Information E K" at bounding box center [176, 131] width 140 height 17
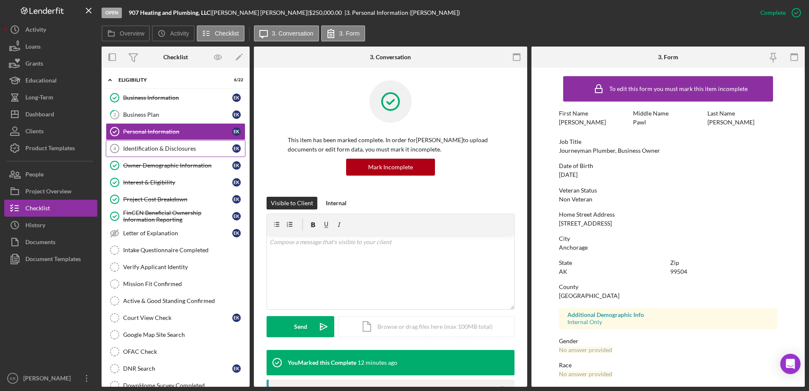
click at [151, 148] on div "Identification & Disclosures" at bounding box center [177, 148] width 109 height 7
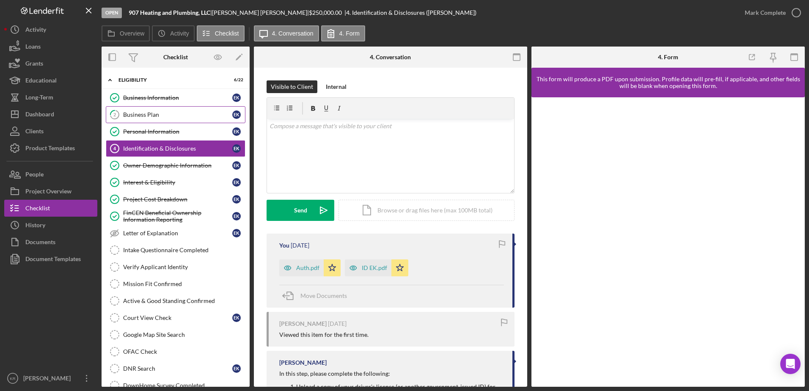
click at [162, 122] on link "2 Business Plan E K" at bounding box center [176, 114] width 140 height 17
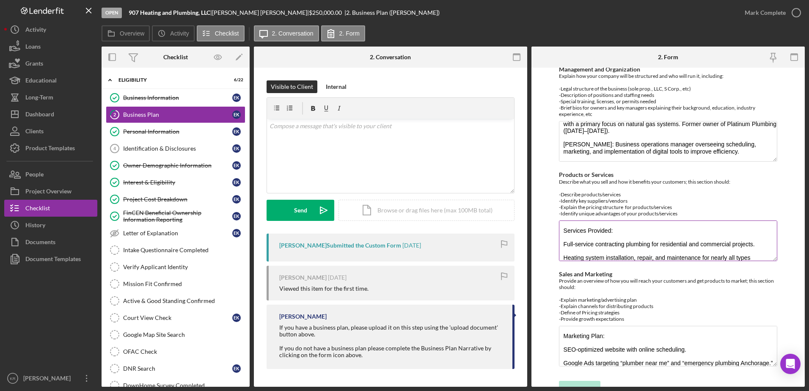
scroll to position [286, 0]
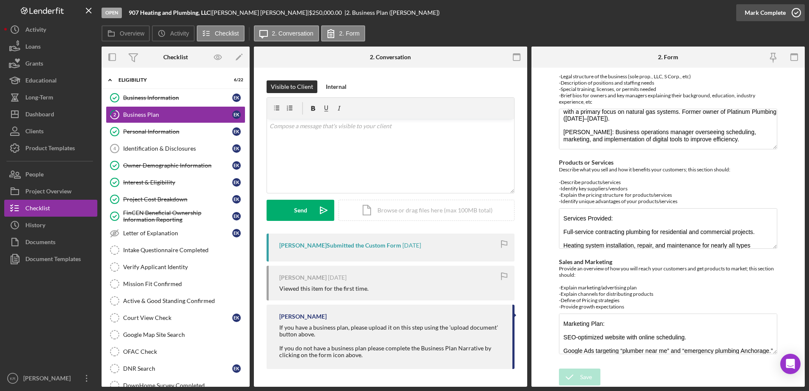
click at [741, 11] on button "Mark Complete" at bounding box center [770, 12] width 69 height 17
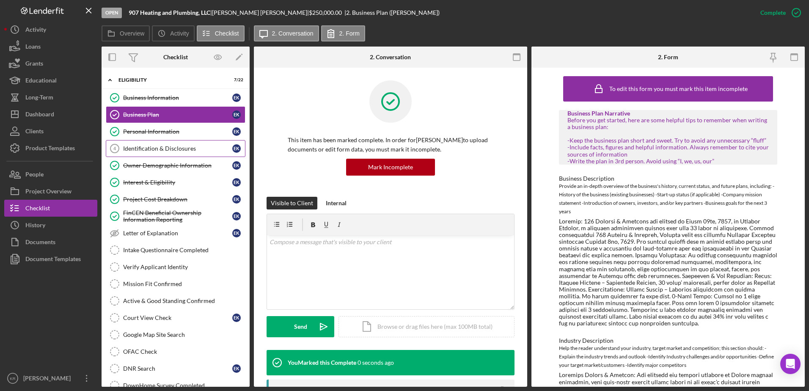
click at [179, 149] on div "Identification & Disclosures" at bounding box center [177, 148] width 109 height 7
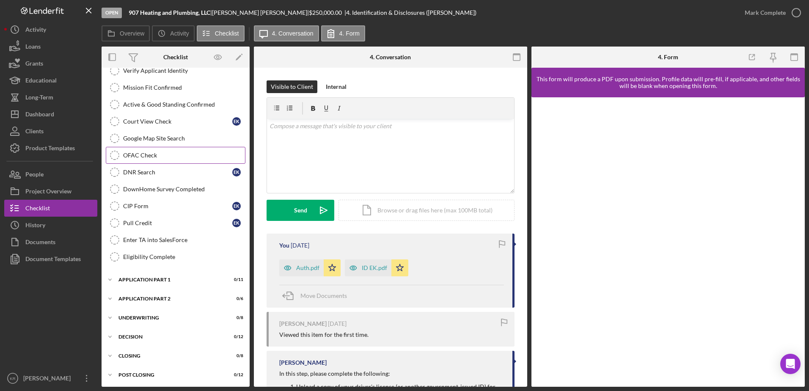
scroll to position [198, 0]
click at [69, 114] on button "Icon/Dashboard Dashboard" at bounding box center [50, 114] width 93 height 17
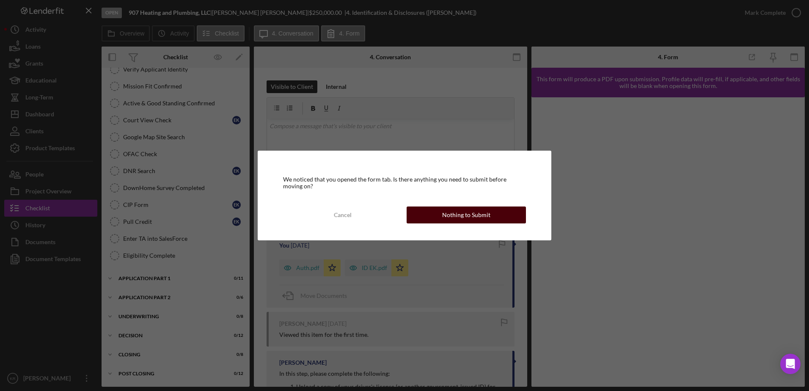
click at [486, 218] on div "Nothing to Submit" at bounding box center [466, 214] width 48 height 17
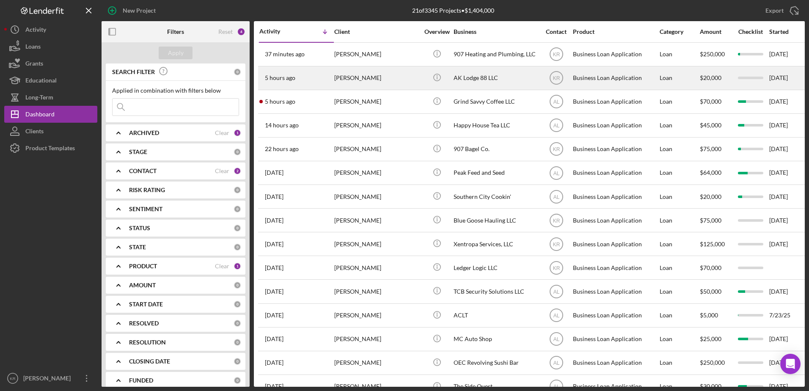
click at [390, 78] on div "[PERSON_NAME]" at bounding box center [376, 78] width 85 height 22
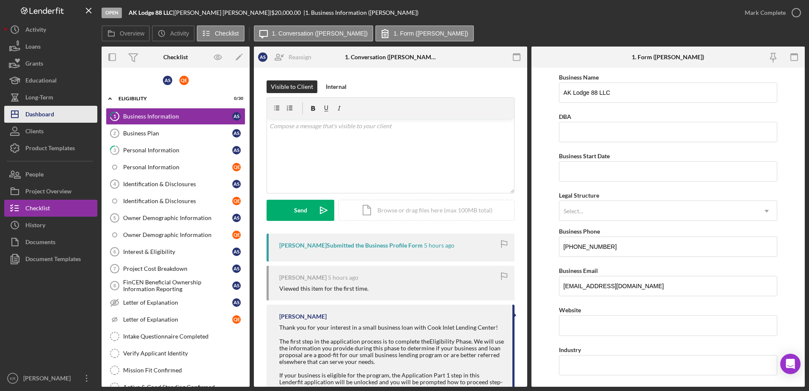
click at [55, 111] on button "Icon/Dashboard Dashboard" at bounding box center [50, 114] width 93 height 17
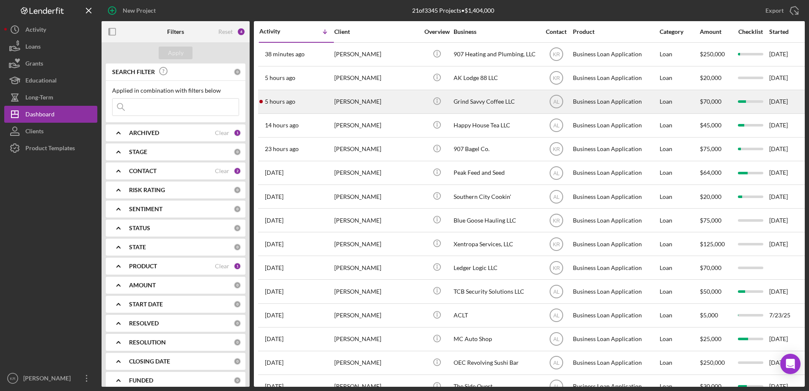
click at [397, 108] on div "[PERSON_NAME]" at bounding box center [376, 102] width 85 height 22
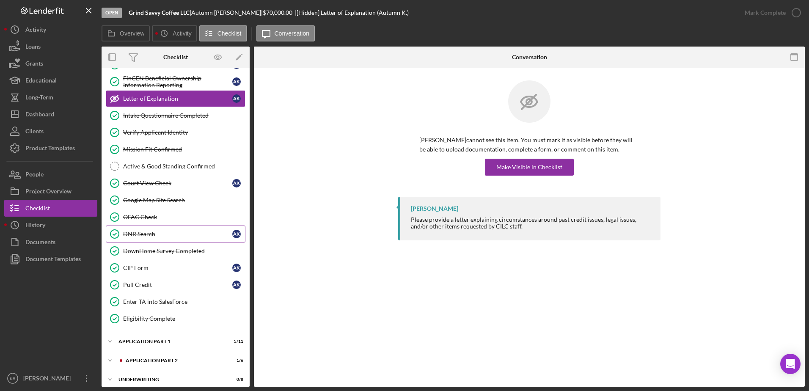
scroll to position [175, 0]
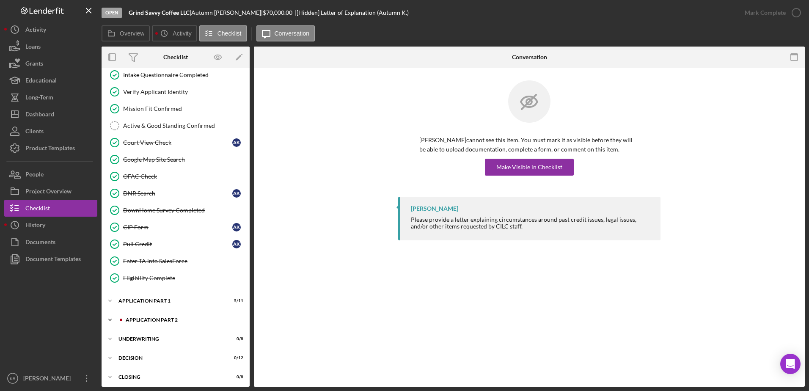
click at [172, 321] on div "Application Part 2" at bounding box center [182, 319] width 113 height 5
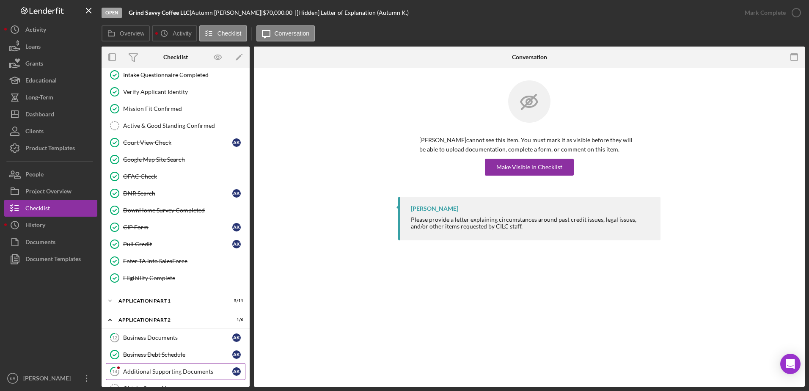
click at [155, 372] on div "Additional Supporting Documents" at bounding box center [177, 371] width 109 height 7
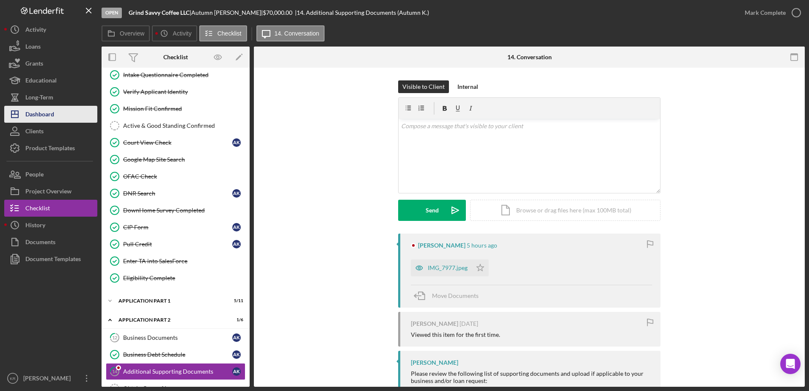
click at [65, 115] on button "Icon/Dashboard Dashboard" at bounding box center [50, 114] width 93 height 17
